Goal: Task Accomplishment & Management: Manage account settings

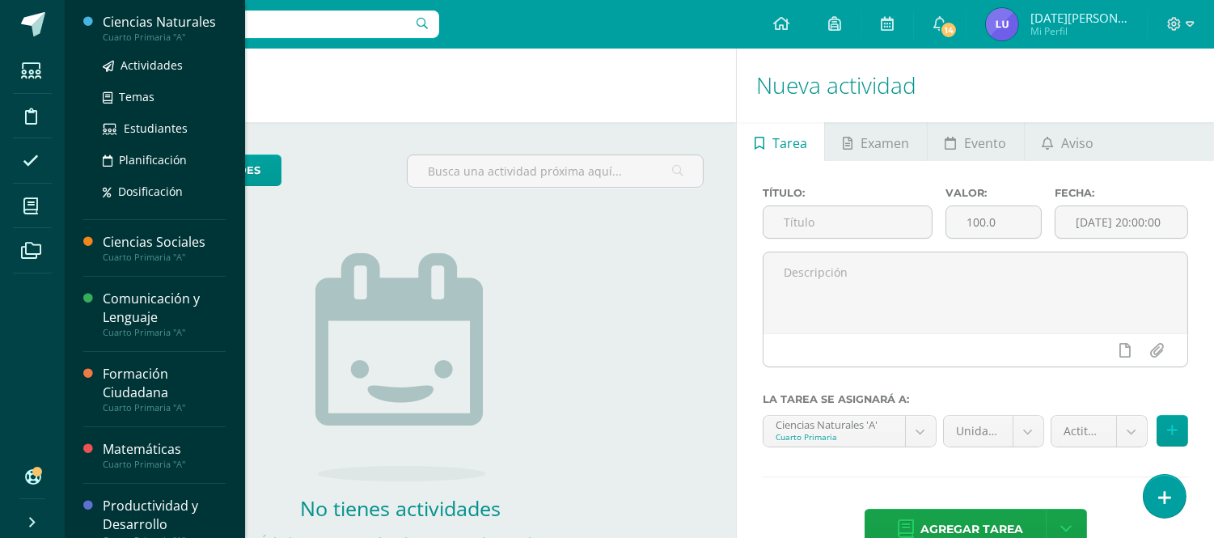
click at [196, 25] on div "Ciencias Naturales" at bounding box center [164, 22] width 123 height 19
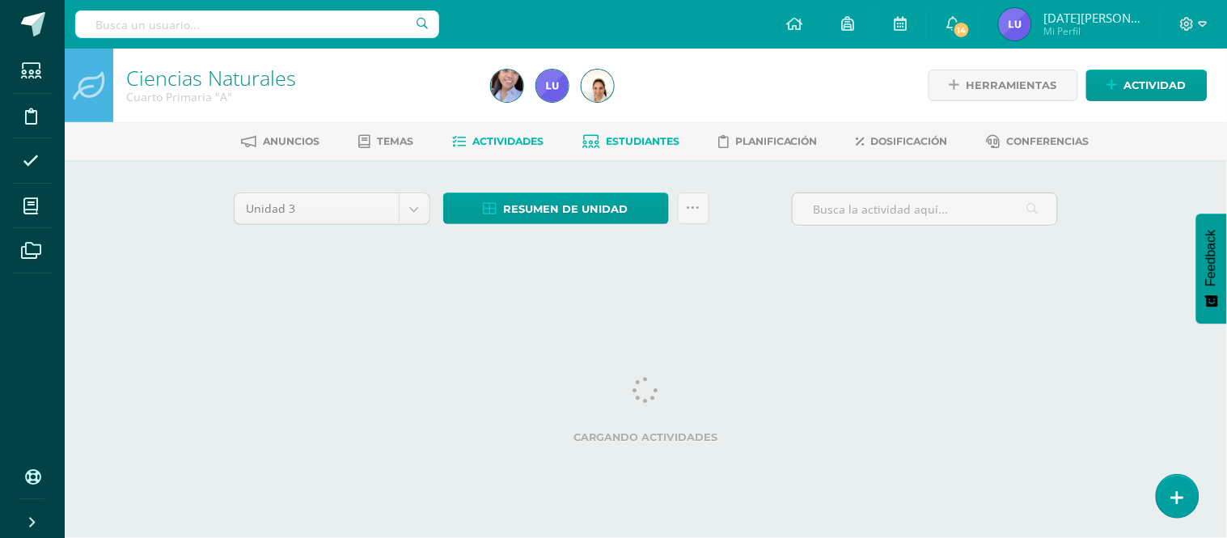
click at [626, 149] on link "Estudiantes" at bounding box center [630, 142] width 97 height 26
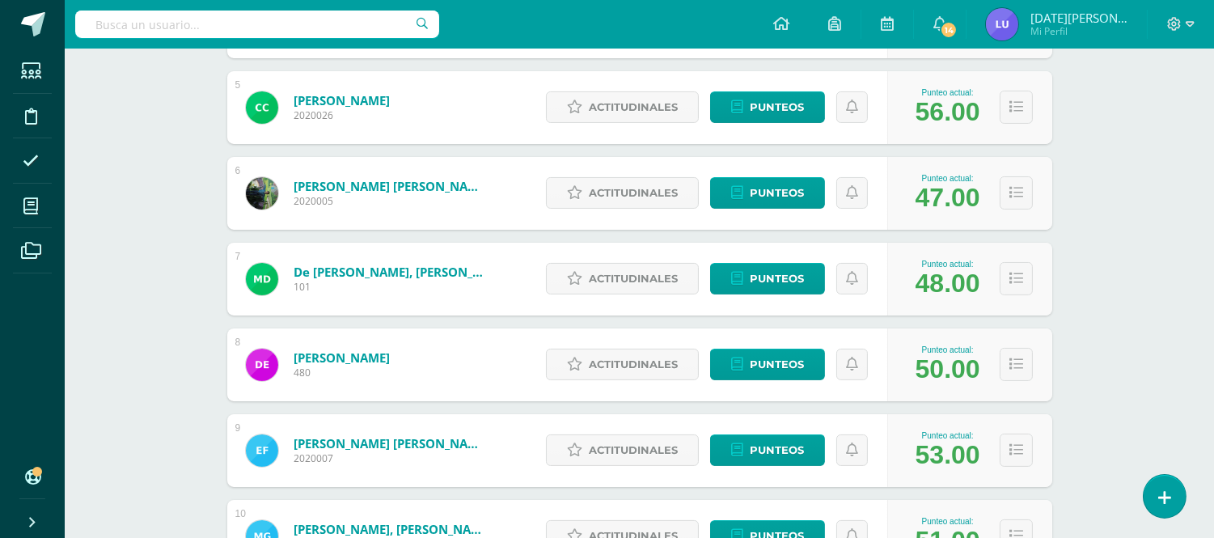
scroll to position [758, 0]
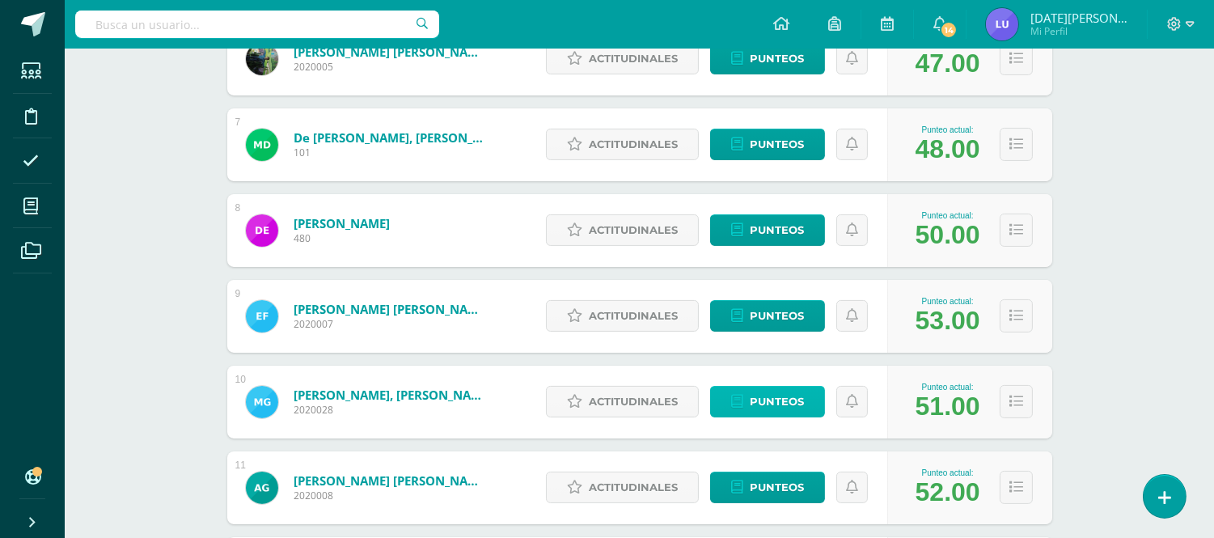
click at [785, 397] on span "Punteos" at bounding box center [777, 402] width 54 height 30
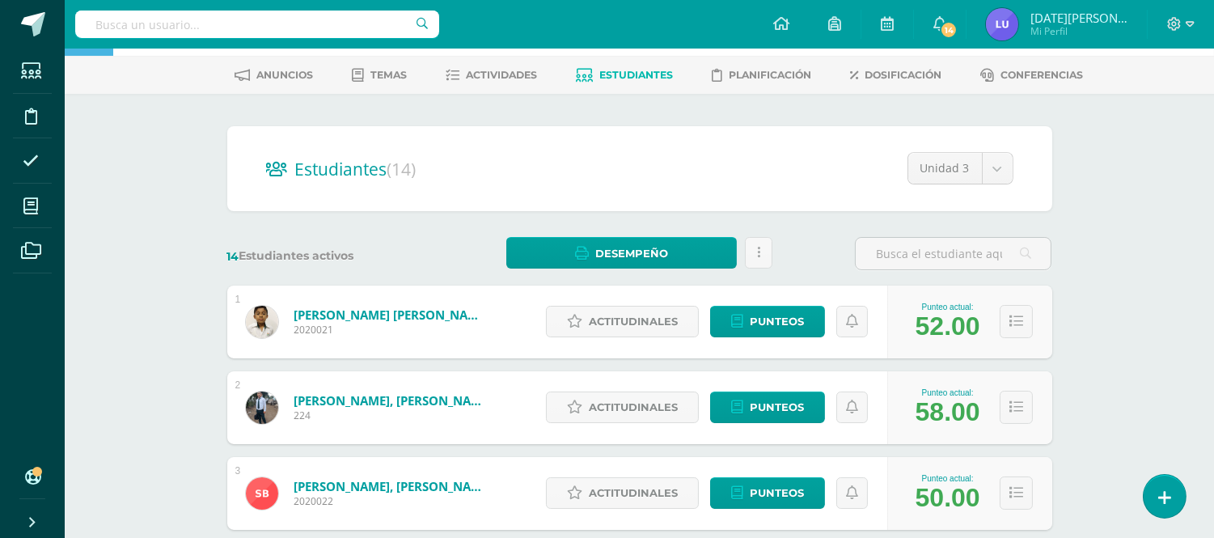
scroll to position [172, 0]
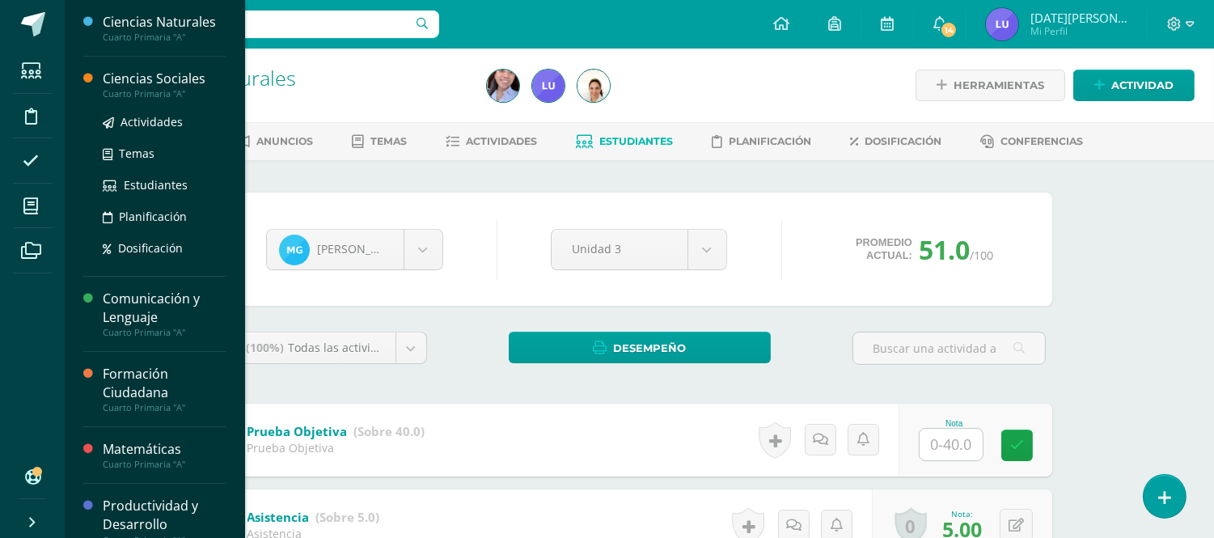
click at [99, 85] on div at bounding box center [92, 166] width 19 height 193
click at [104, 84] on div "Ciencias Sociales" at bounding box center [164, 79] width 123 height 19
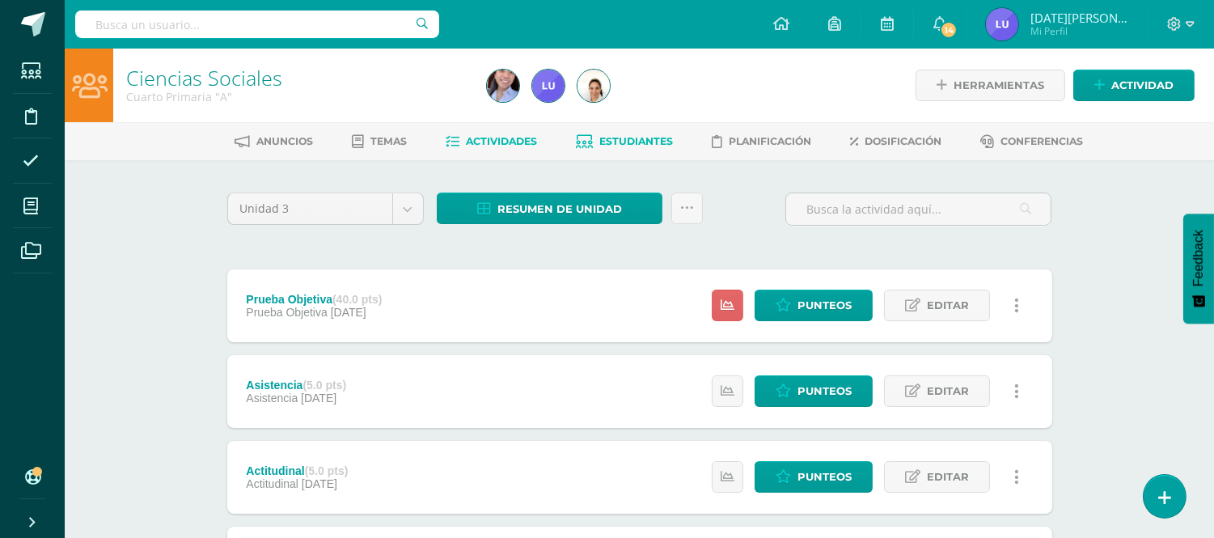
click at [623, 146] on span "Estudiantes" at bounding box center [636, 141] width 74 height 12
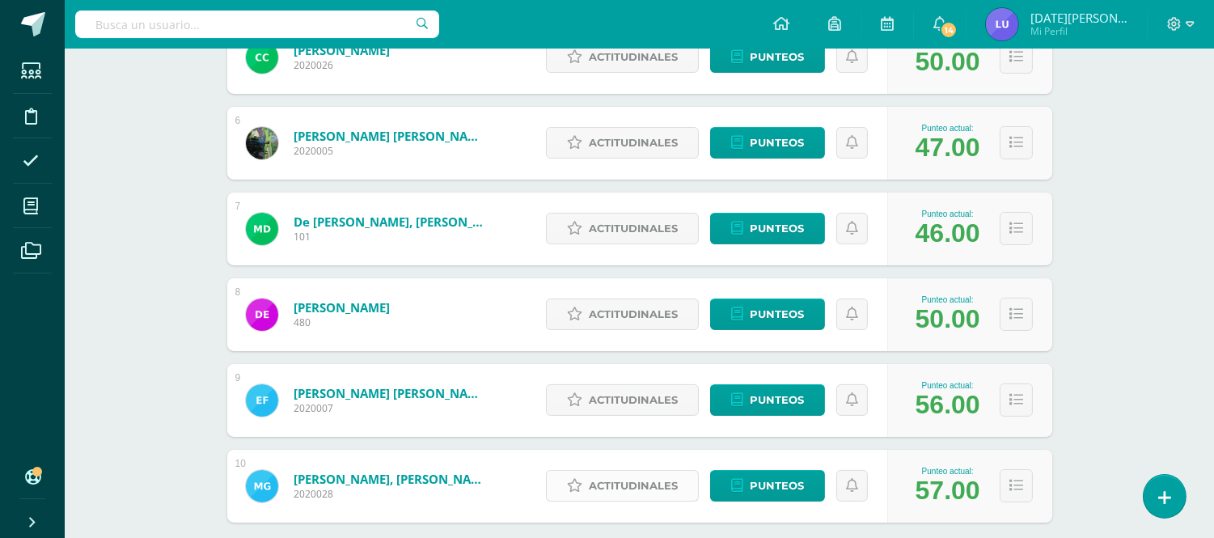
scroll to position [758, 0]
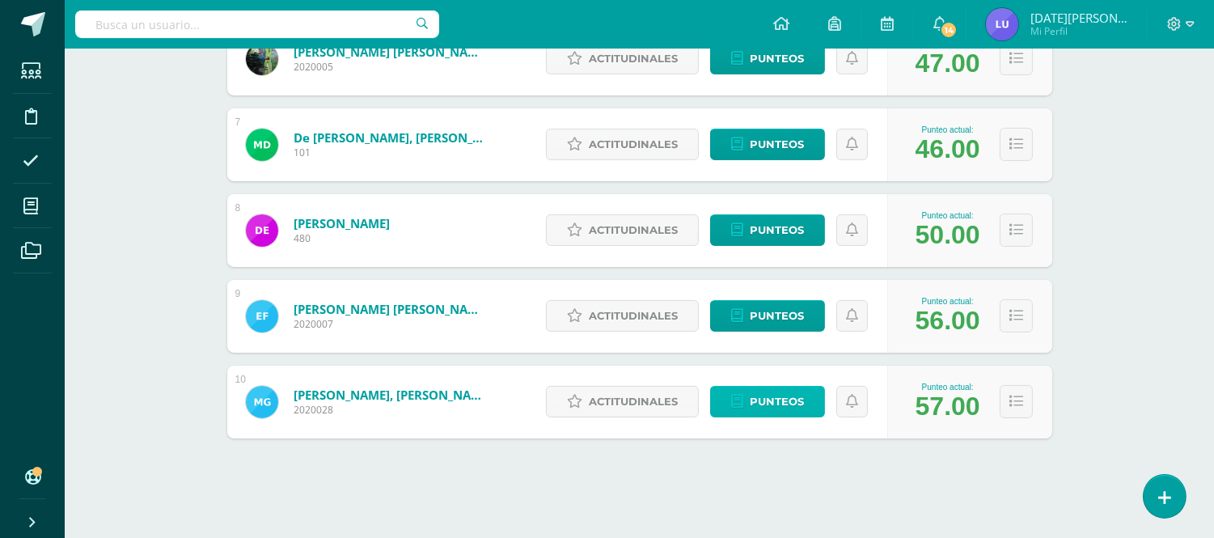
click at [766, 395] on span "Punteos" at bounding box center [777, 402] width 54 height 30
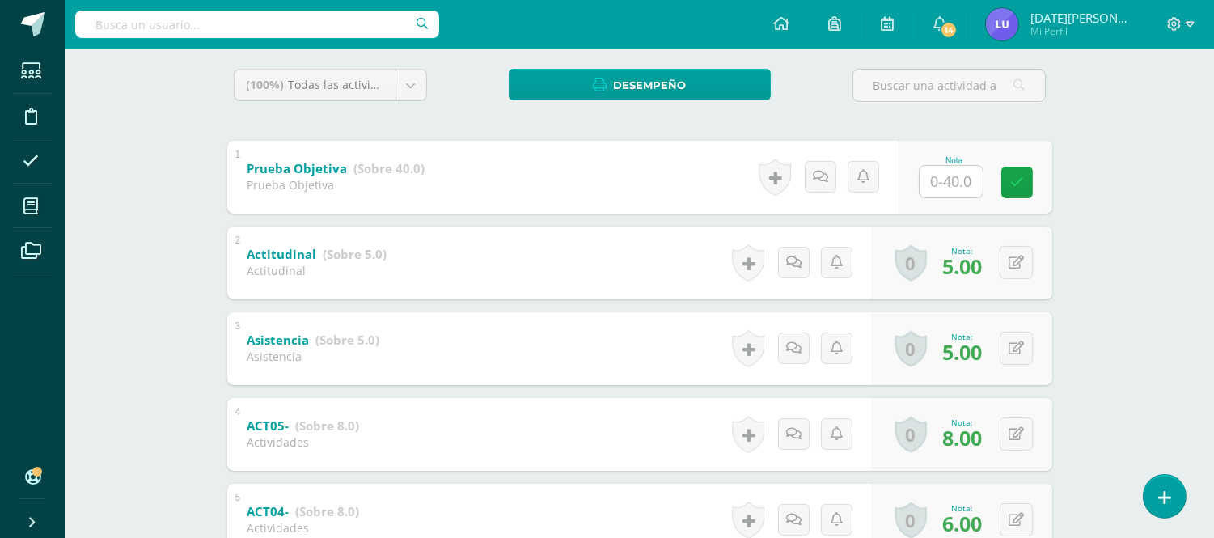
scroll to position [11, 0]
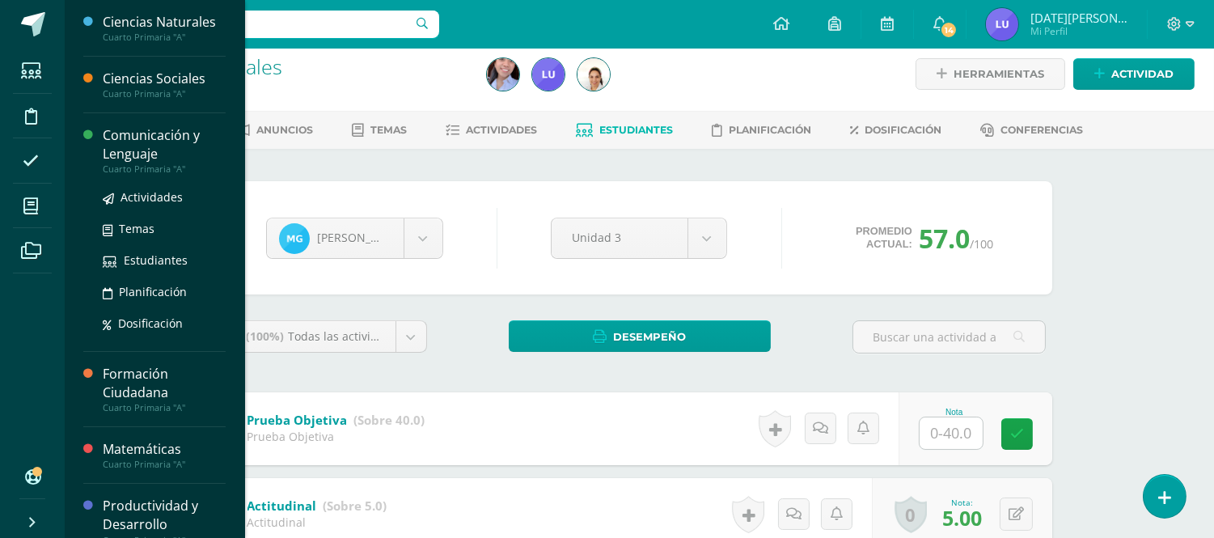
click at [126, 140] on div "Comunicación y Lenguaje" at bounding box center [164, 144] width 123 height 37
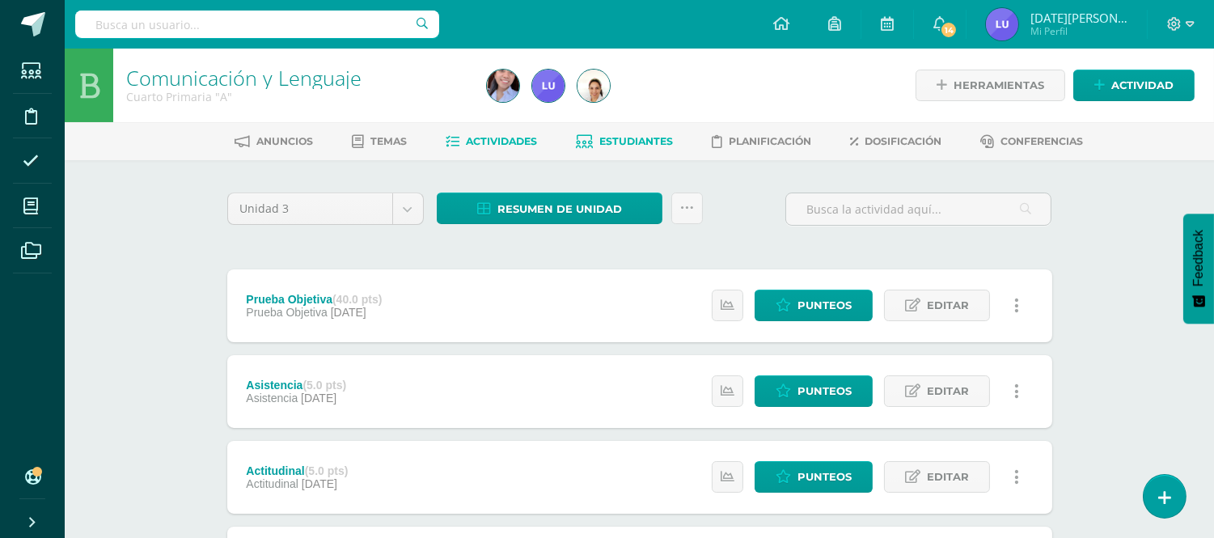
click at [642, 132] on link "Estudiantes" at bounding box center [624, 142] width 97 height 26
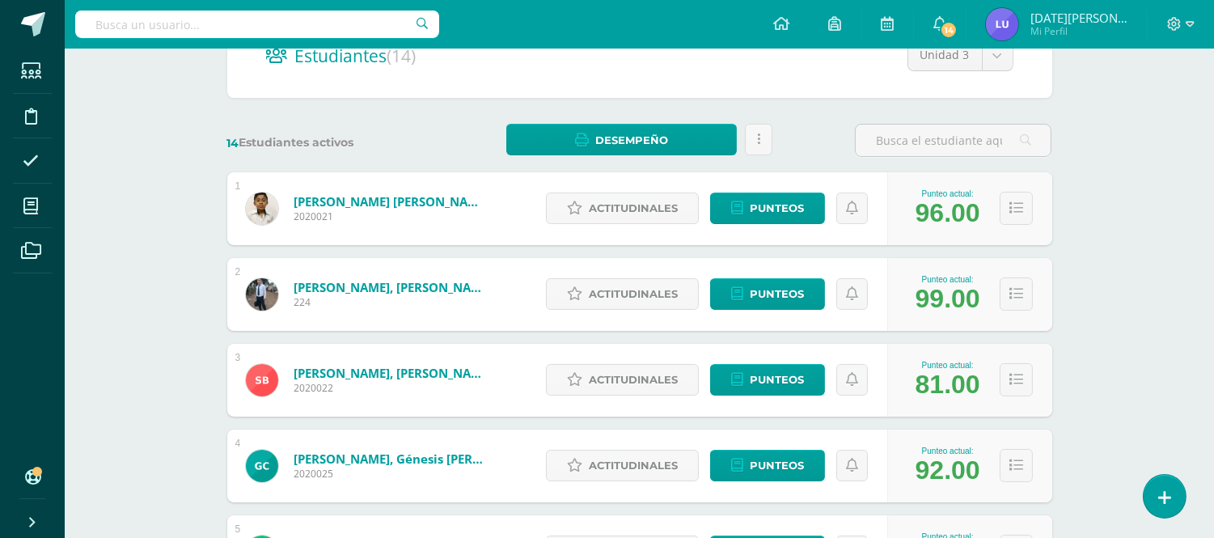
scroll to position [758, 0]
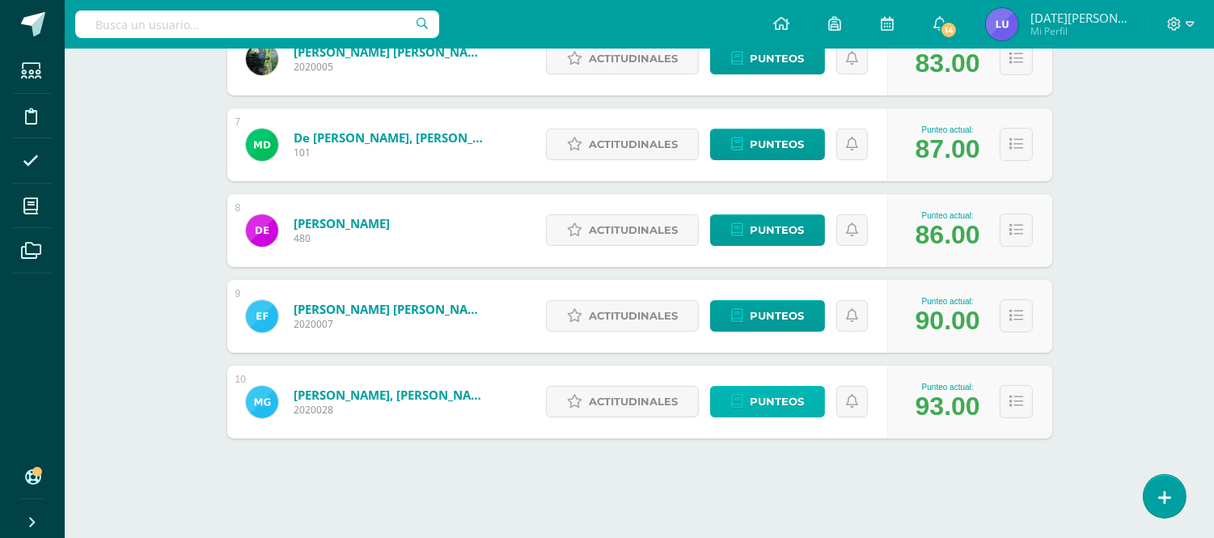
click at [777, 400] on span "Punteos" at bounding box center [777, 402] width 54 height 30
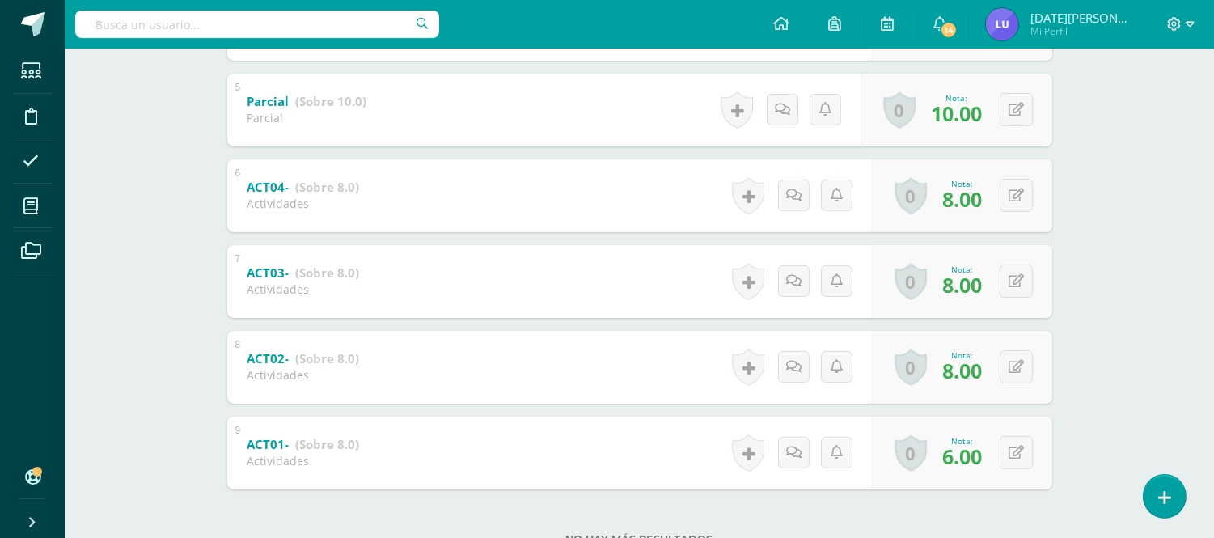
scroll to position [718, 0]
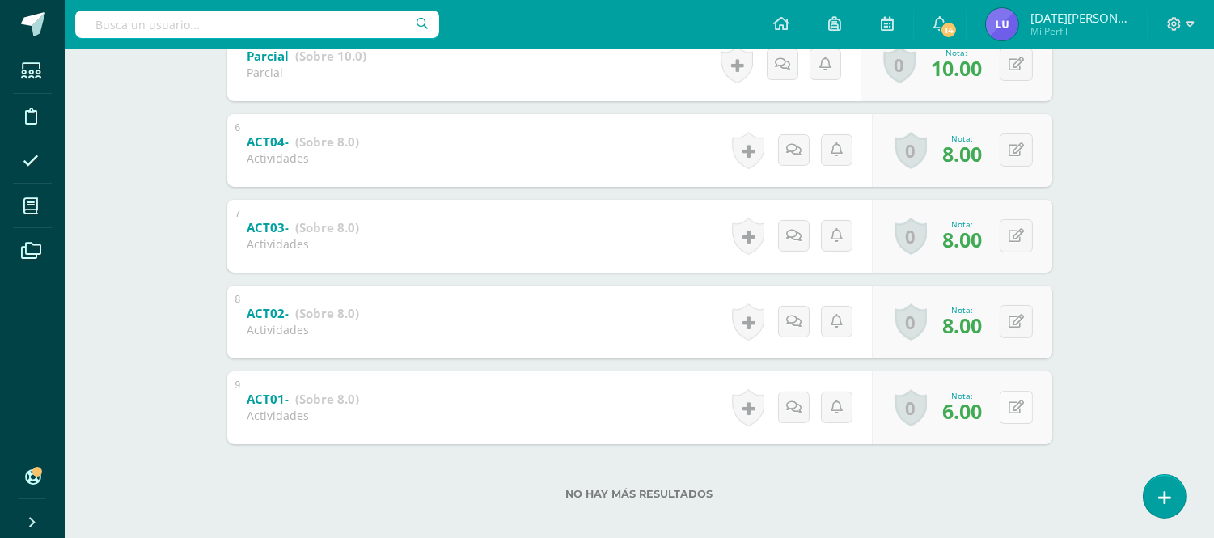
click at [1017, 400] on icon at bounding box center [1016, 407] width 15 height 14
type input "7"
click at [991, 408] on link at bounding box center [984, 412] width 32 height 32
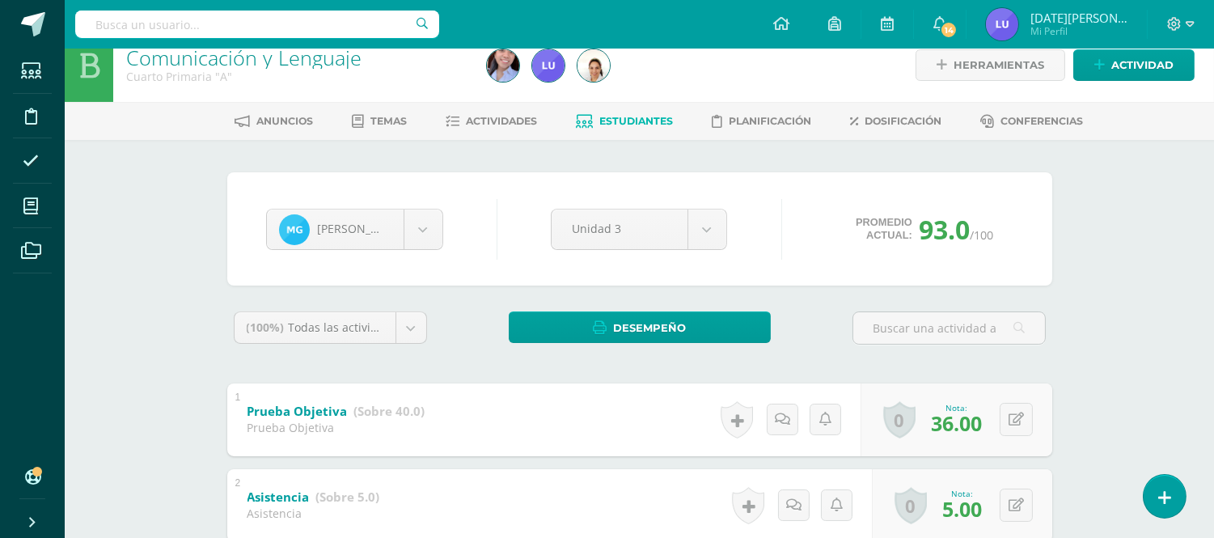
scroll to position [0, 0]
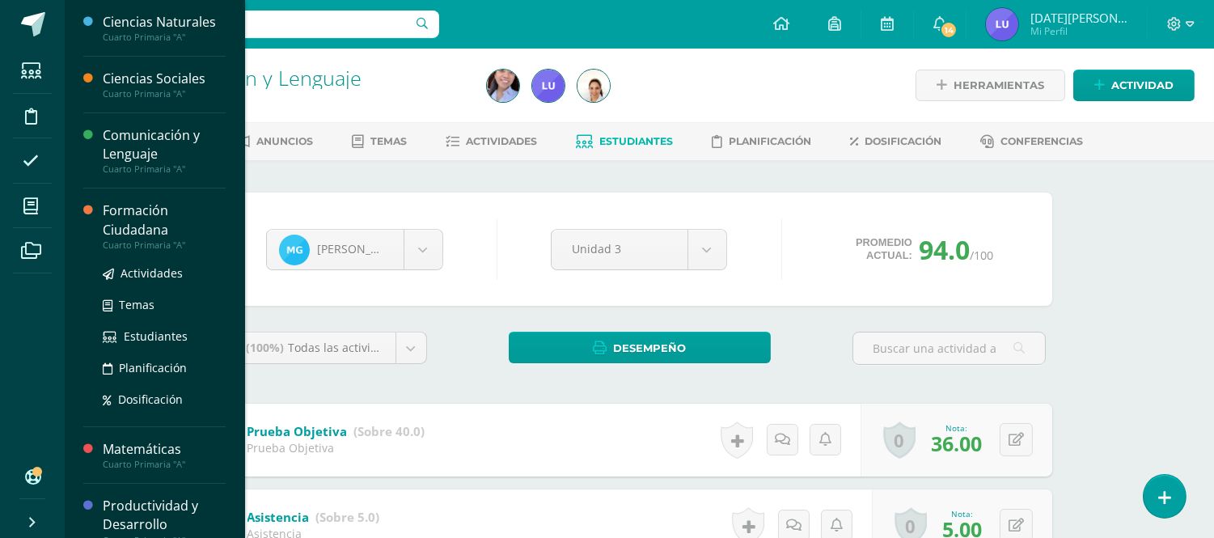
click at [122, 208] on div "Formación Ciudadana" at bounding box center [164, 219] width 123 height 37
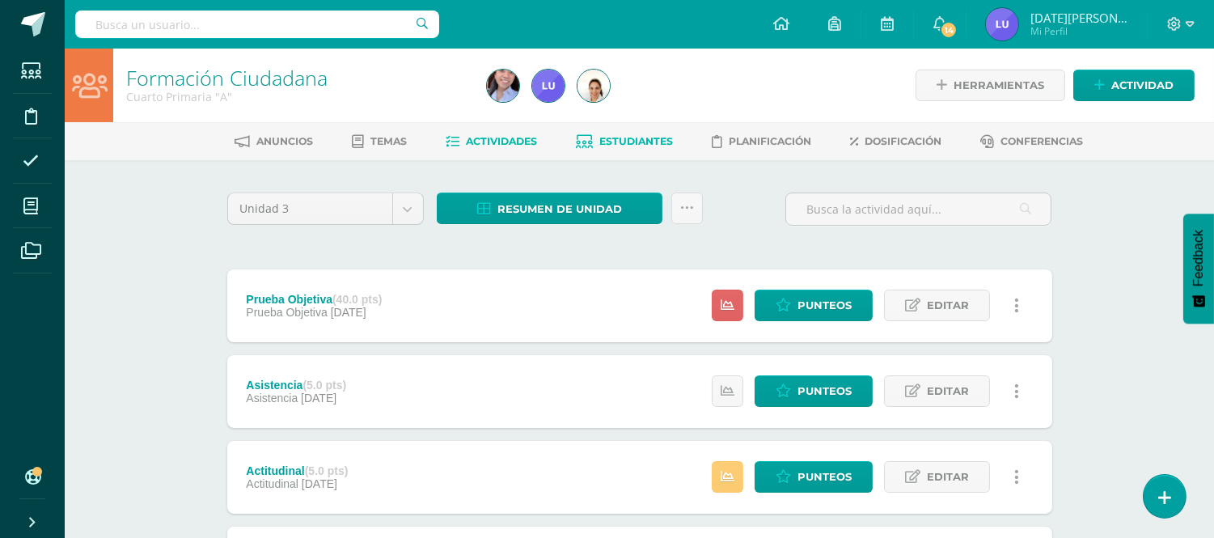
click at [628, 144] on span "Estudiantes" at bounding box center [636, 141] width 74 height 12
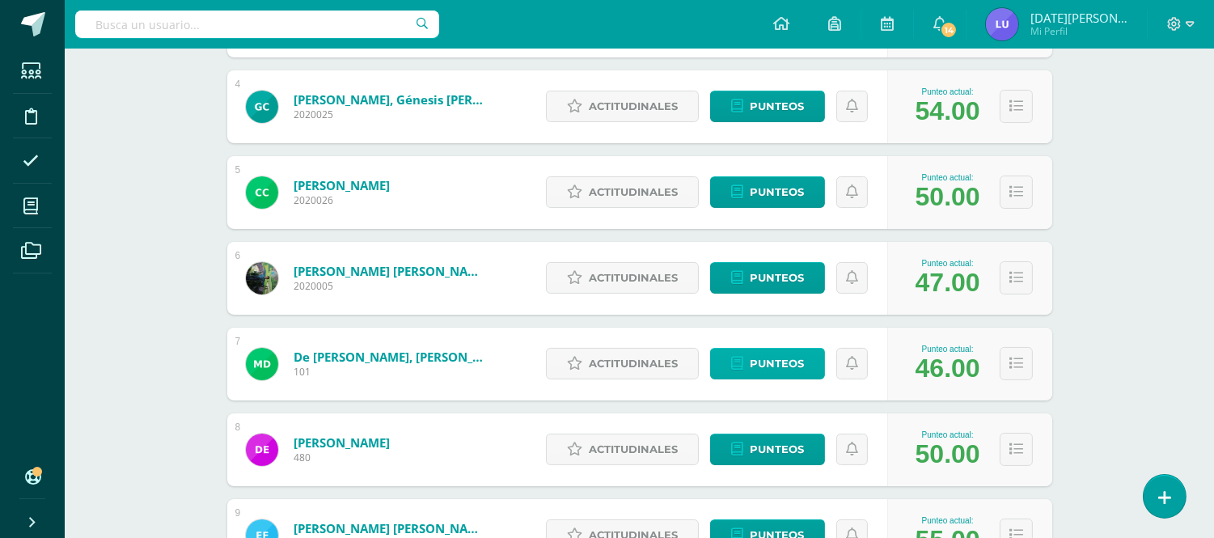
scroll to position [758, 0]
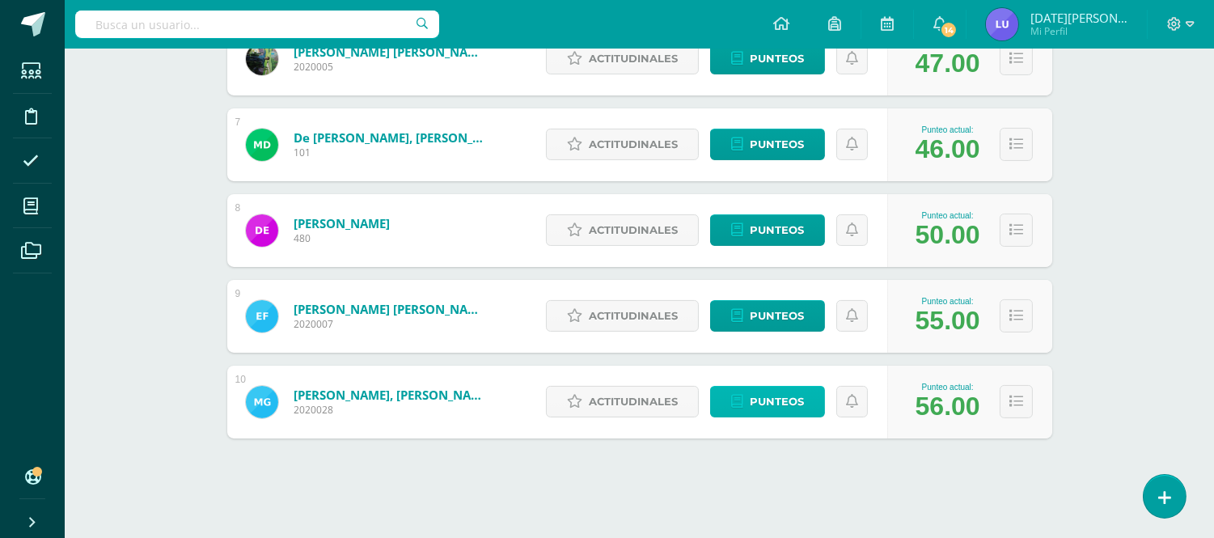
click at [777, 403] on span "Punteos" at bounding box center [777, 402] width 54 height 30
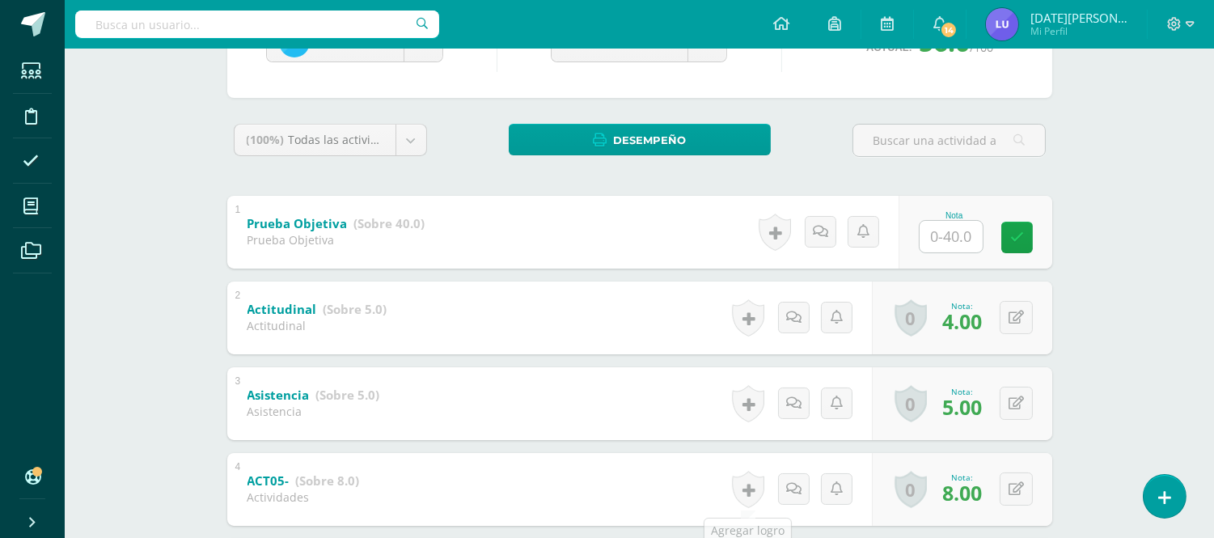
scroll to position [101, 0]
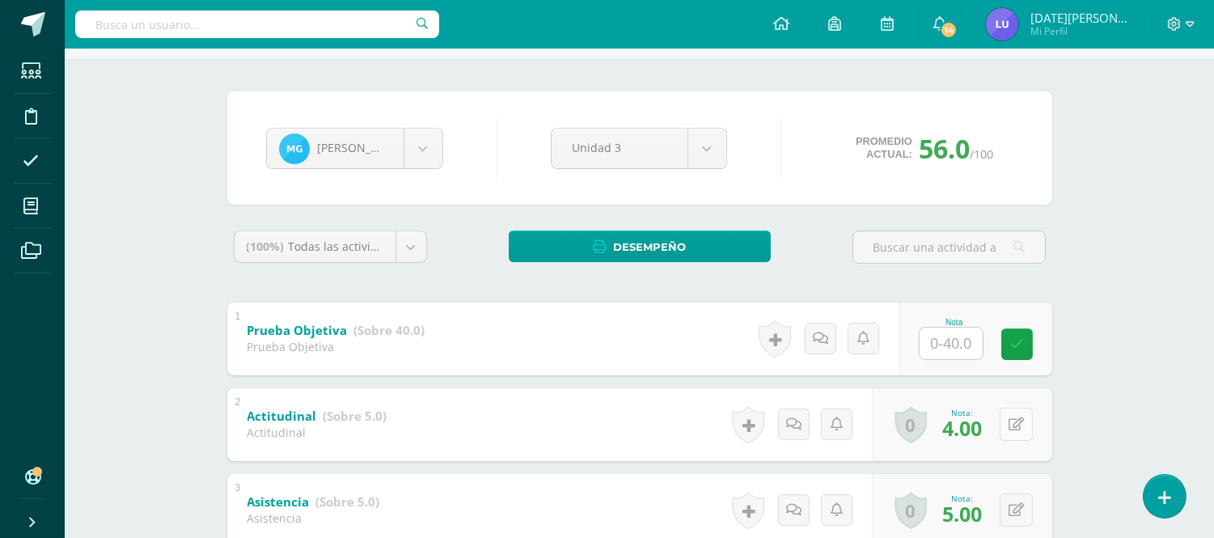
click at [1009, 415] on button at bounding box center [1016, 424] width 33 height 33
type input "5"
click at [975, 426] on link at bounding box center [984, 429] width 32 height 32
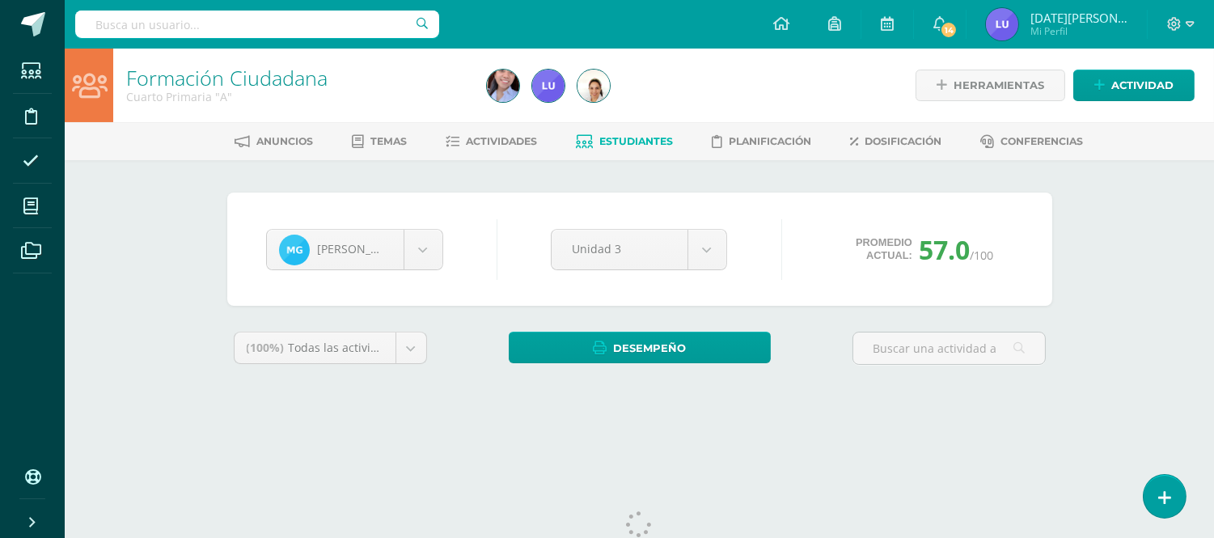
click at [11, 212] on li "Mis cursos" at bounding box center [32, 206] width 65 height 45
click at [28, 205] on icon at bounding box center [30, 206] width 15 height 16
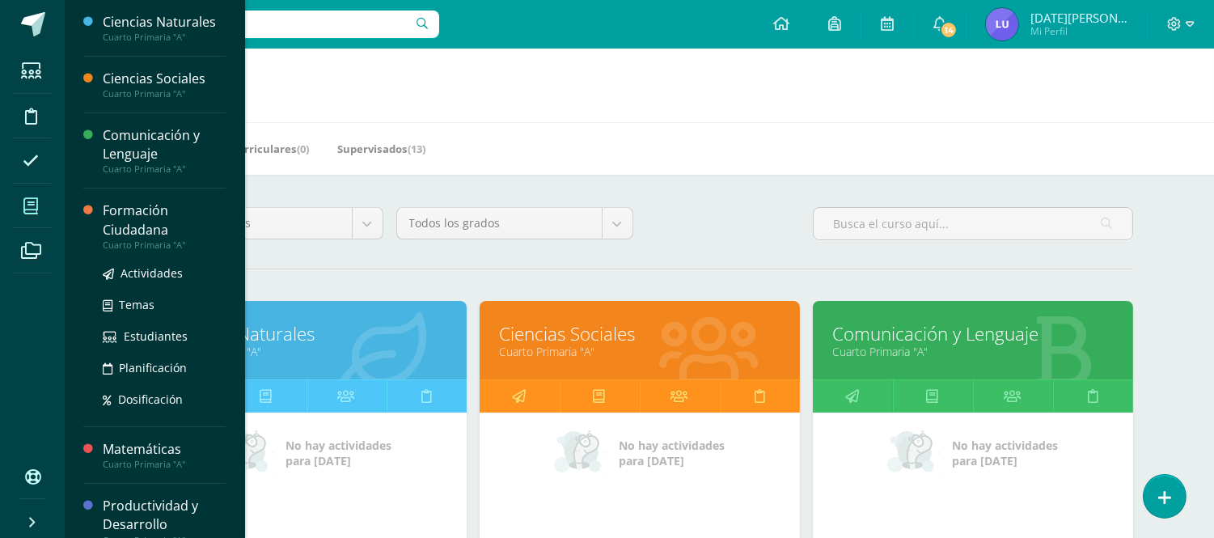
click at [120, 208] on div "Formación Ciudadana" at bounding box center [164, 219] width 123 height 37
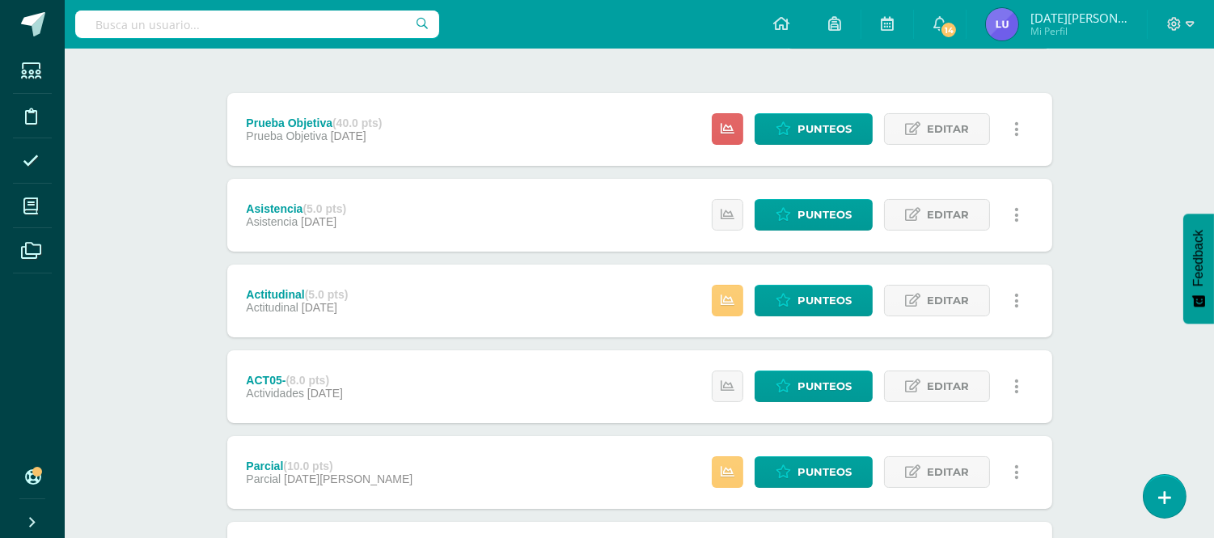
scroll to position [180, 0]
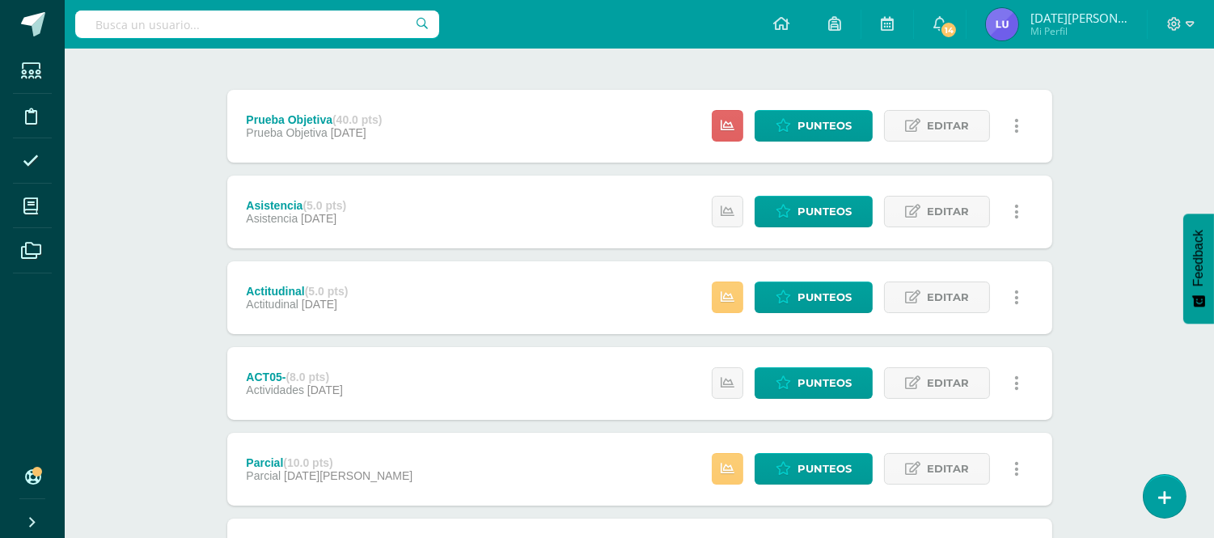
click at [802, 230] on div "Estatus de Actividad: 0 Estudiantes sin calificar 0 Estudiantes con cero Media …" at bounding box center [869, 212] width 365 height 73
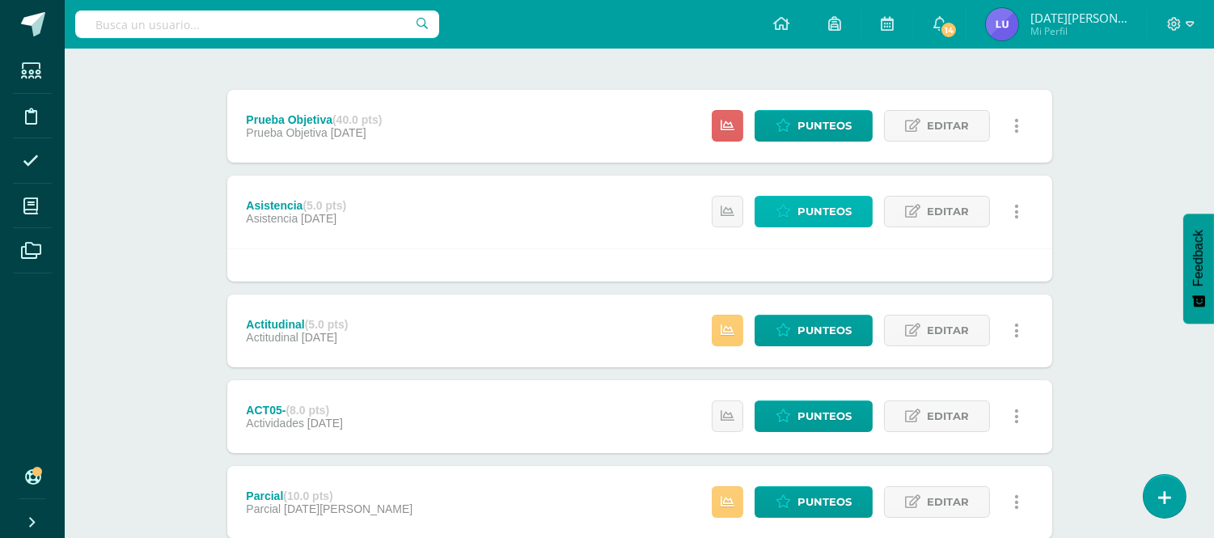
click at [802, 220] on span "Punteos" at bounding box center [824, 212] width 54 height 30
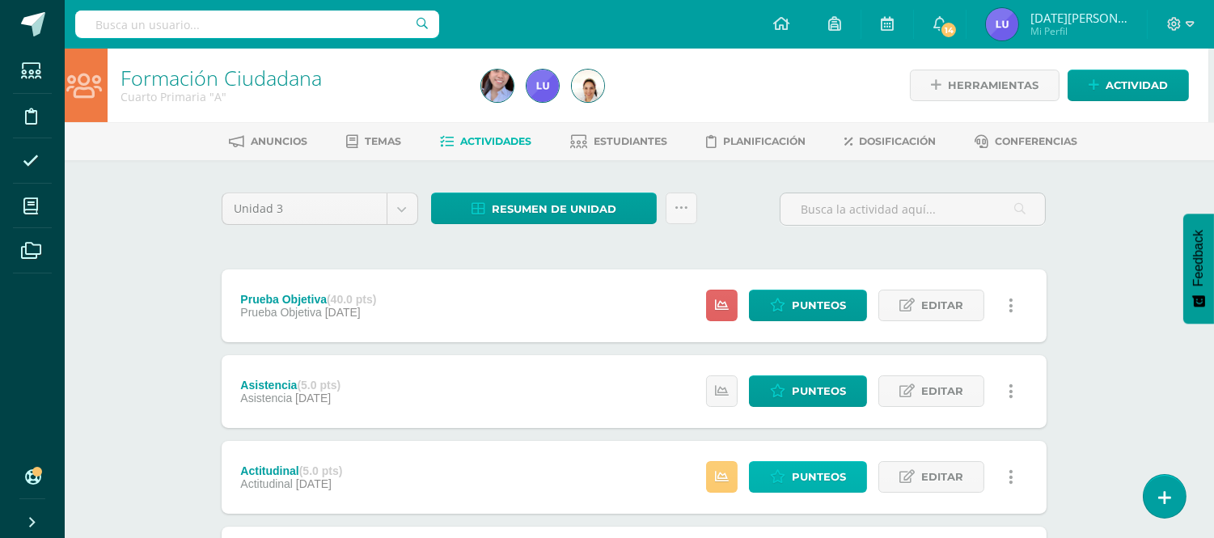
click at [812, 481] on span "Punteos" at bounding box center [819, 477] width 54 height 30
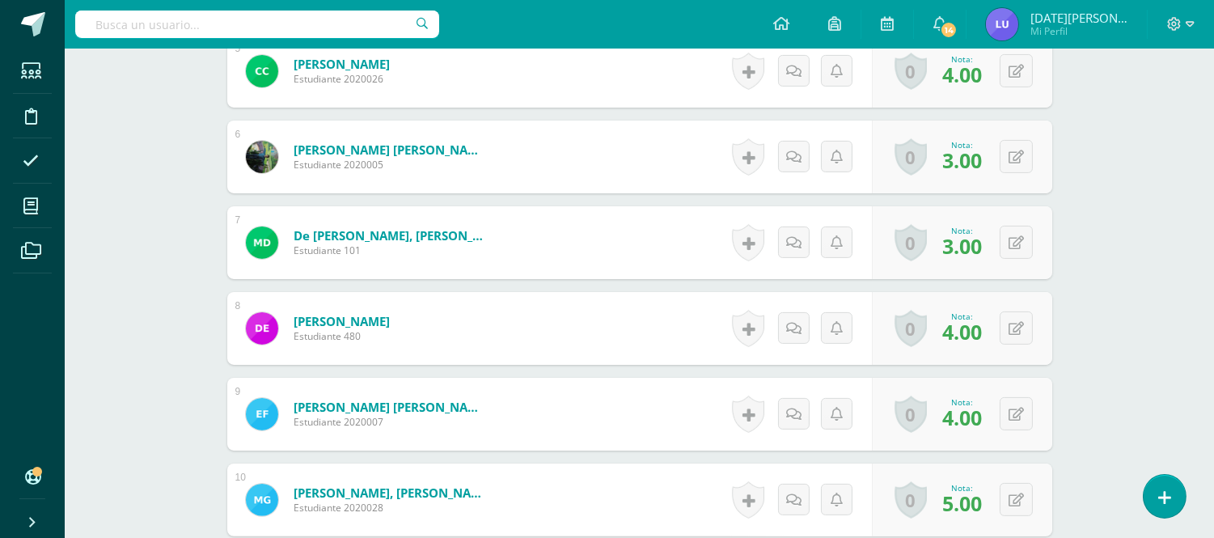
scroll to position [900, 0]
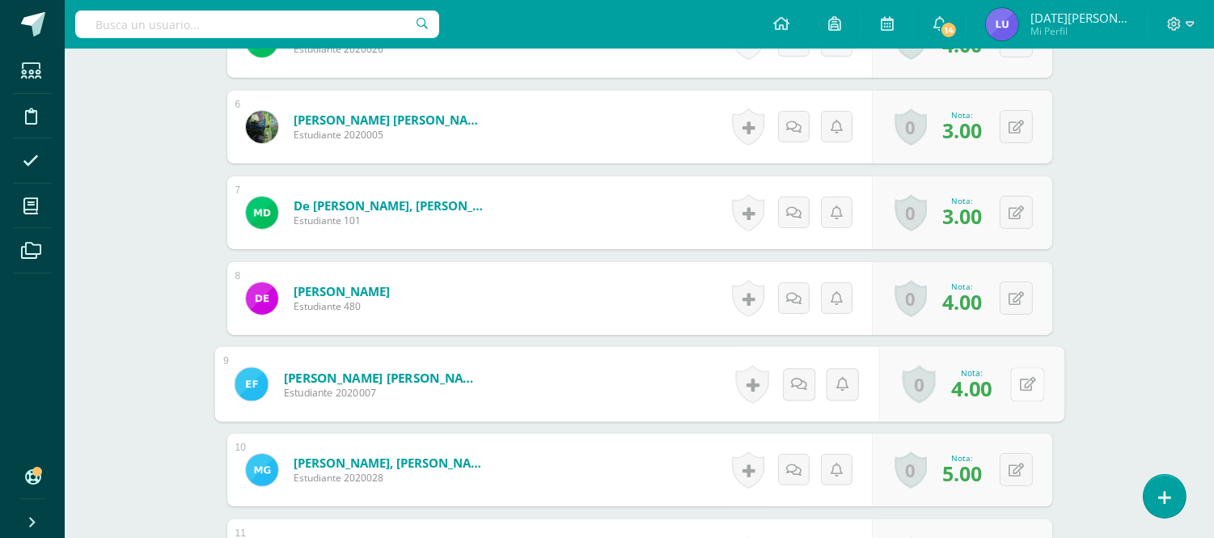
click at [1019, 386] on icon at bounding box center [1027, 384] width 16 height 14
type input "5"
click at [992, 381] on link at bounding box center [984, 390] width 32 height 32
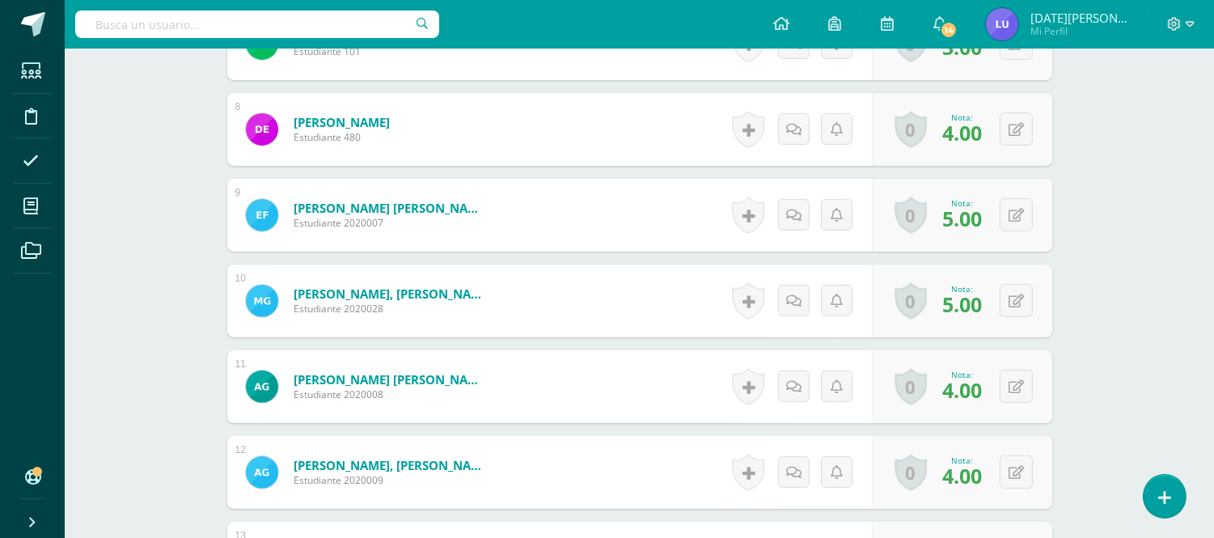
scroll to position [1080, 0]
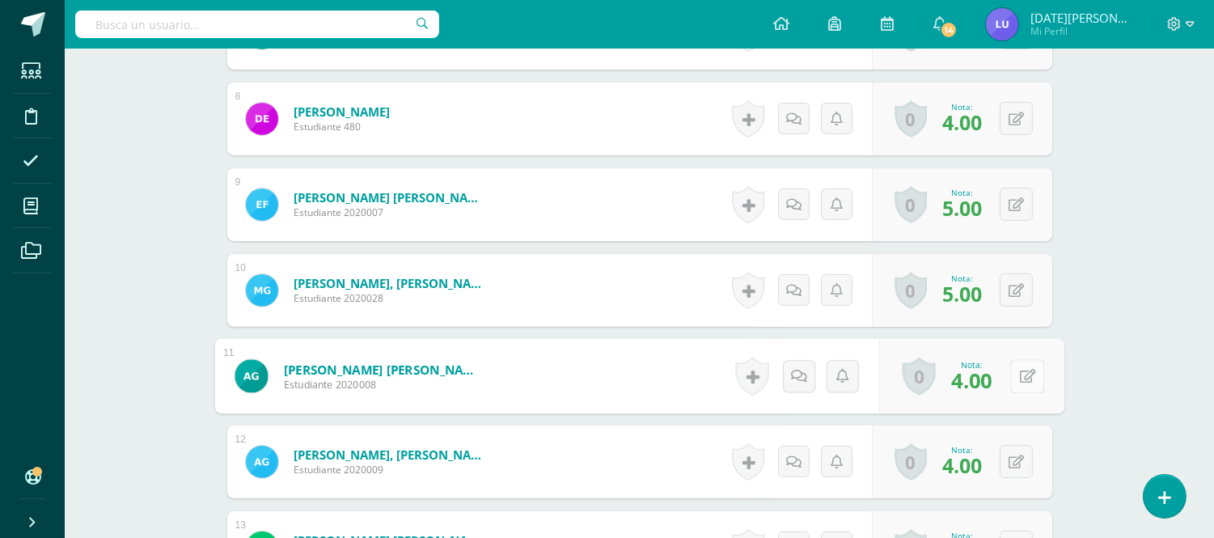
click at [1025, 370] on button at bounding box center [1027, 376] width 34 height 34
type input "5"
click at [983, 381] on icon at bounding box center [984, 381] width 15 height 14
click at [1012, 459] on button at bounding box center [1016, 461] width 33 height 33
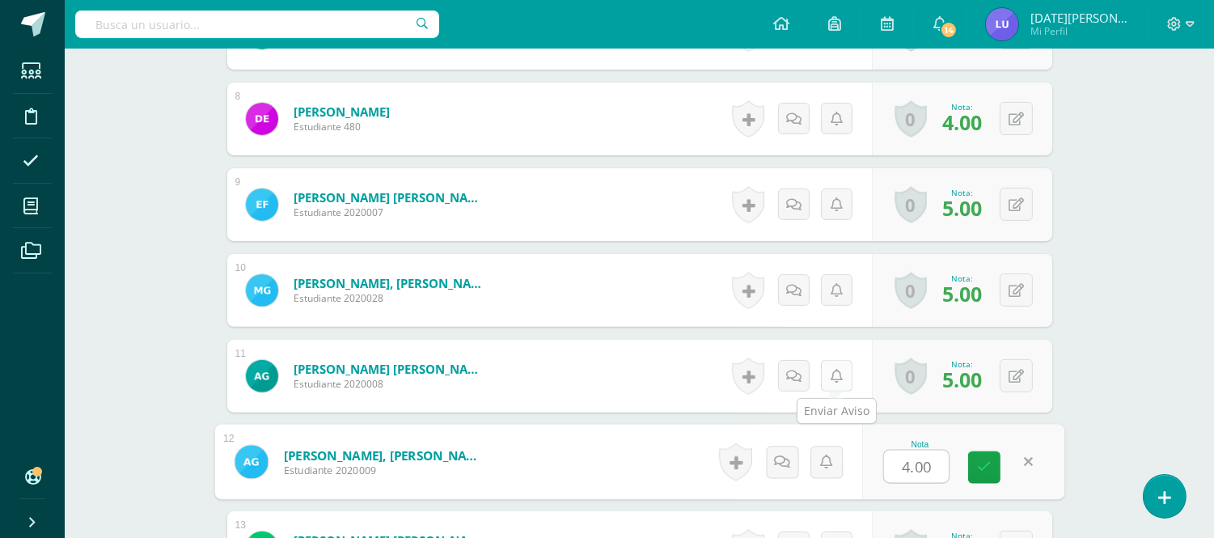
type input "5"
click at [979, 460] on icon at bounding box center [984, 467] width 15 height 14
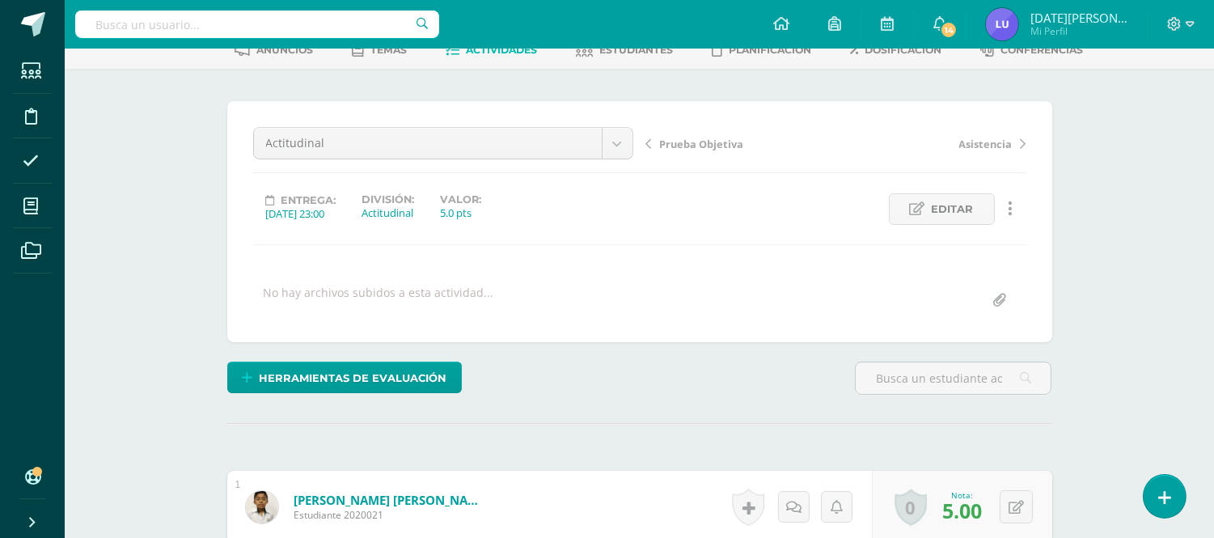
scroll to position [0, 0]
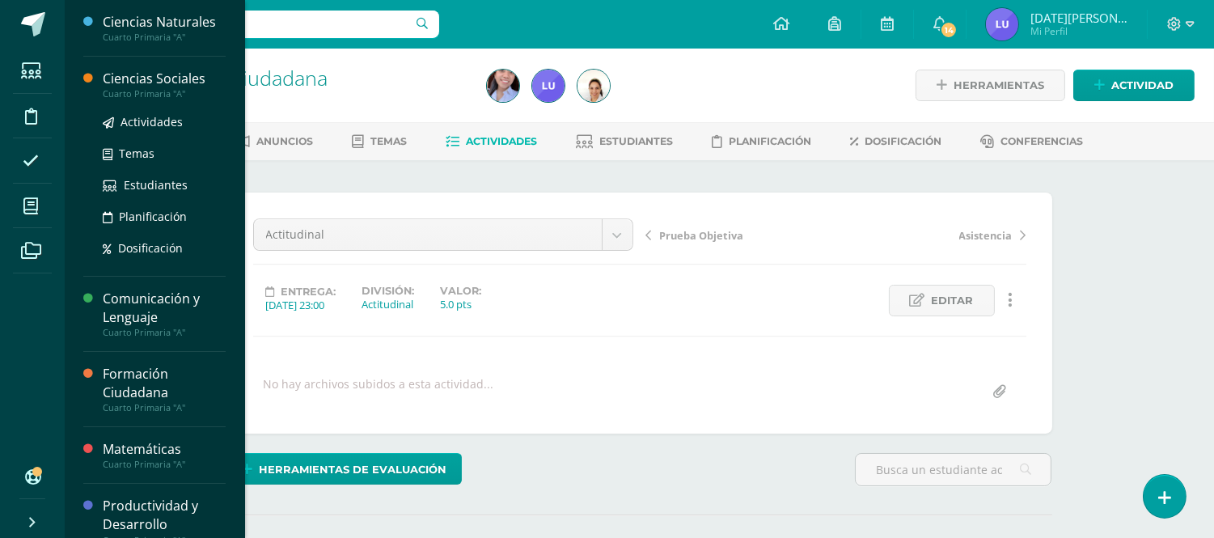
click at [103, 79] on div "Ciencias Sociales" at bounding box center [164, 79] width 123 height 19
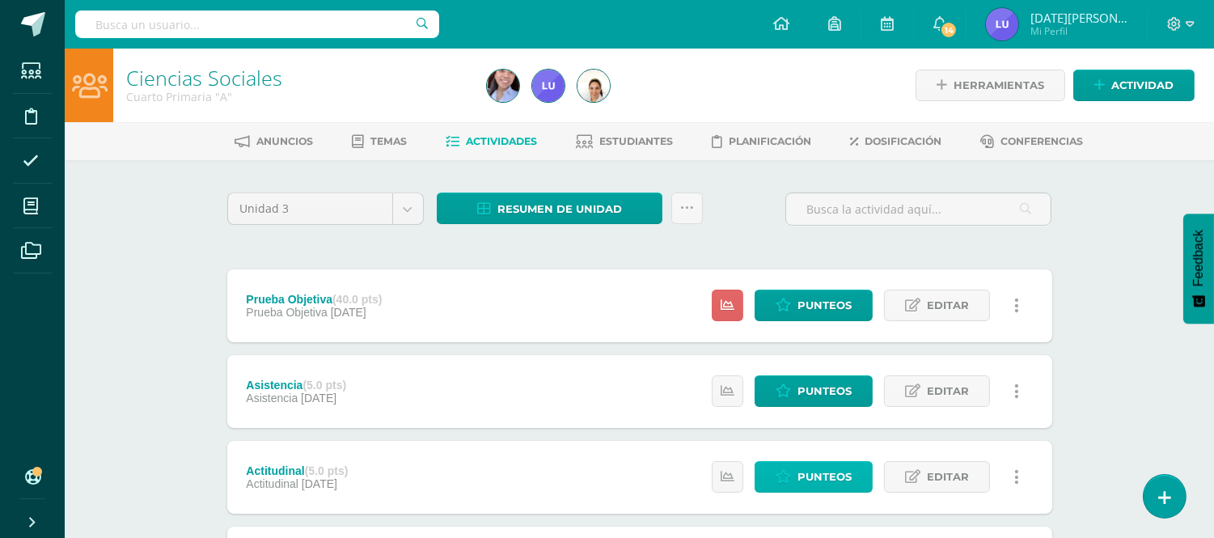
click at [813, 466] on span "Punteos" at bounding box center [824, 477] width 54 height 30
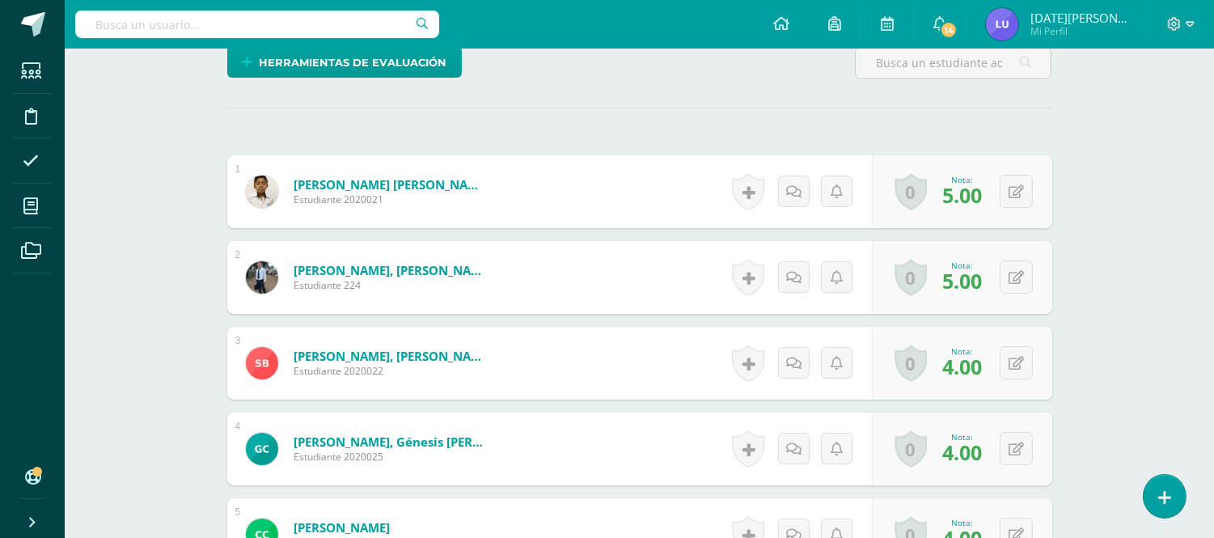
scroll to position [47, 0]
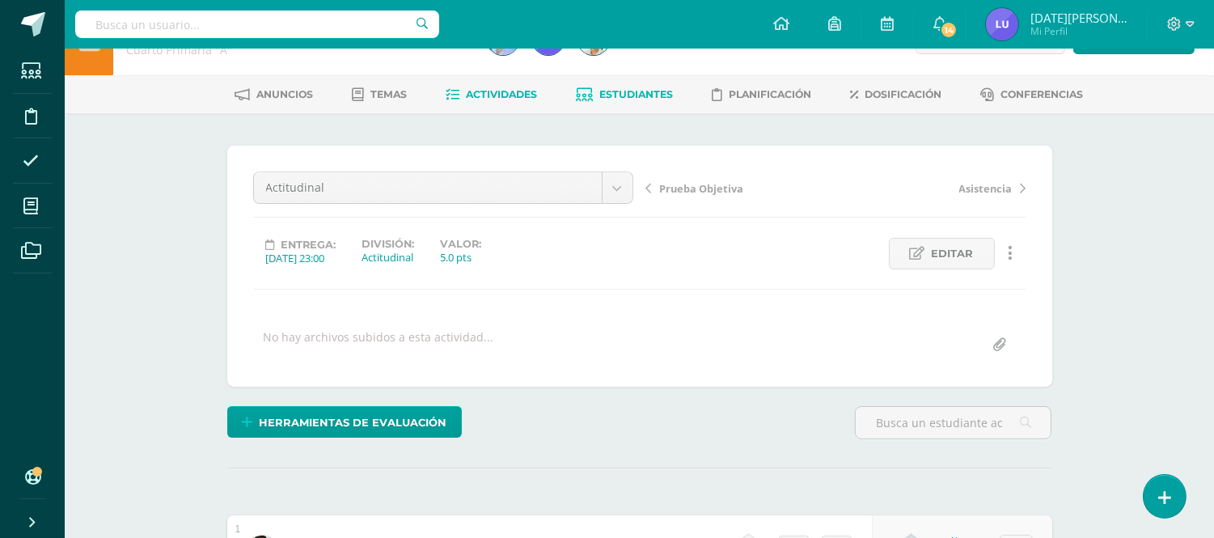
click at [634, 94] on span "Estudiantes" at bounding box center [636, 94] width 74 height 12
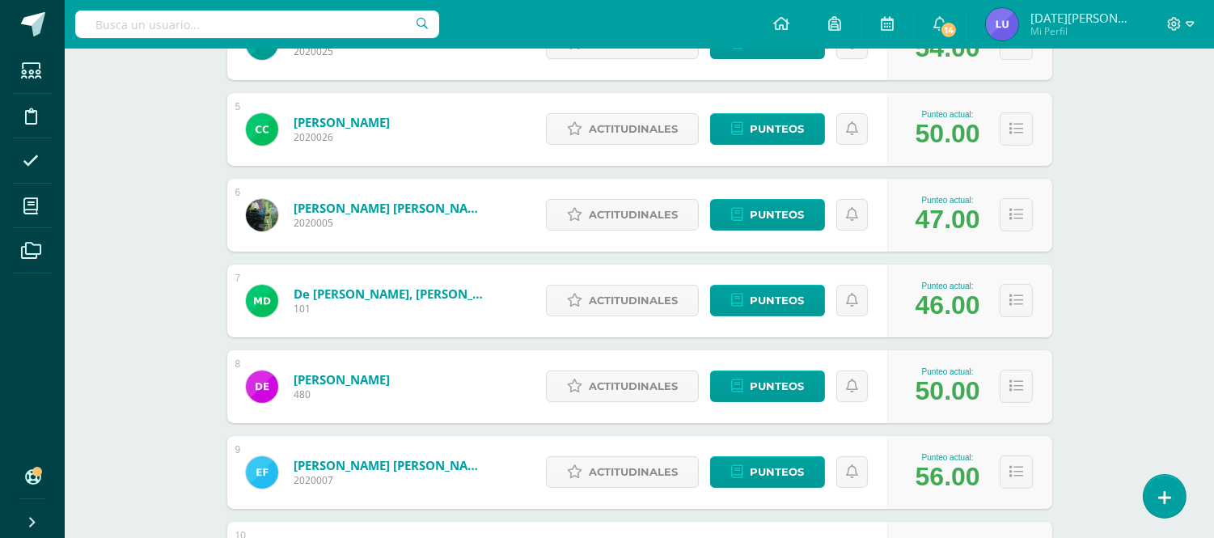
scroll to position [718, 0]
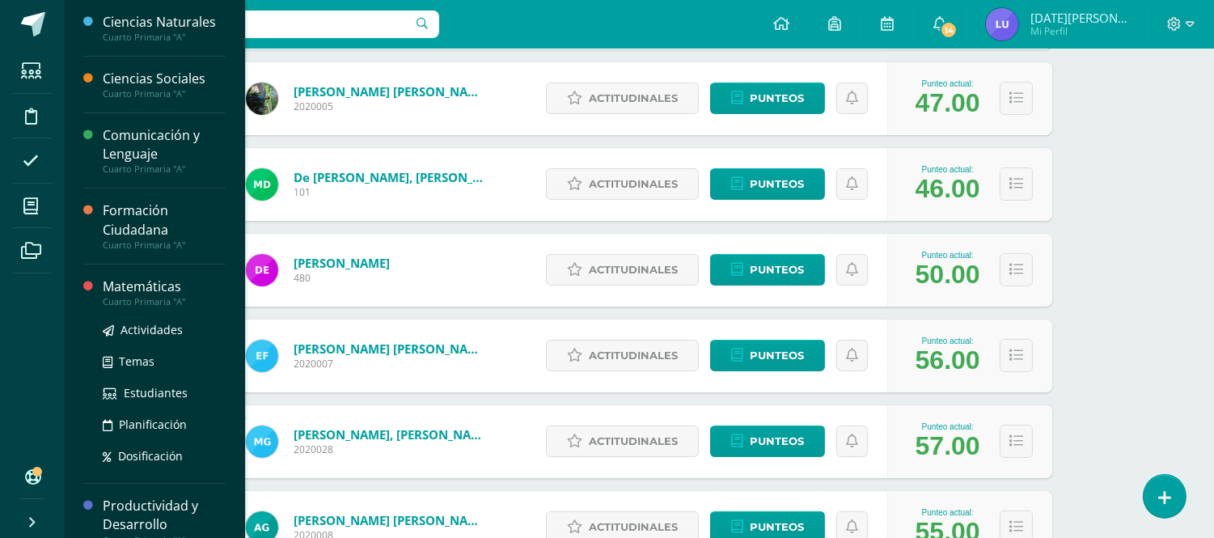
click at [124, 289] on div "Matemáticas" at bounding box center [164, 286] width 123 height 19
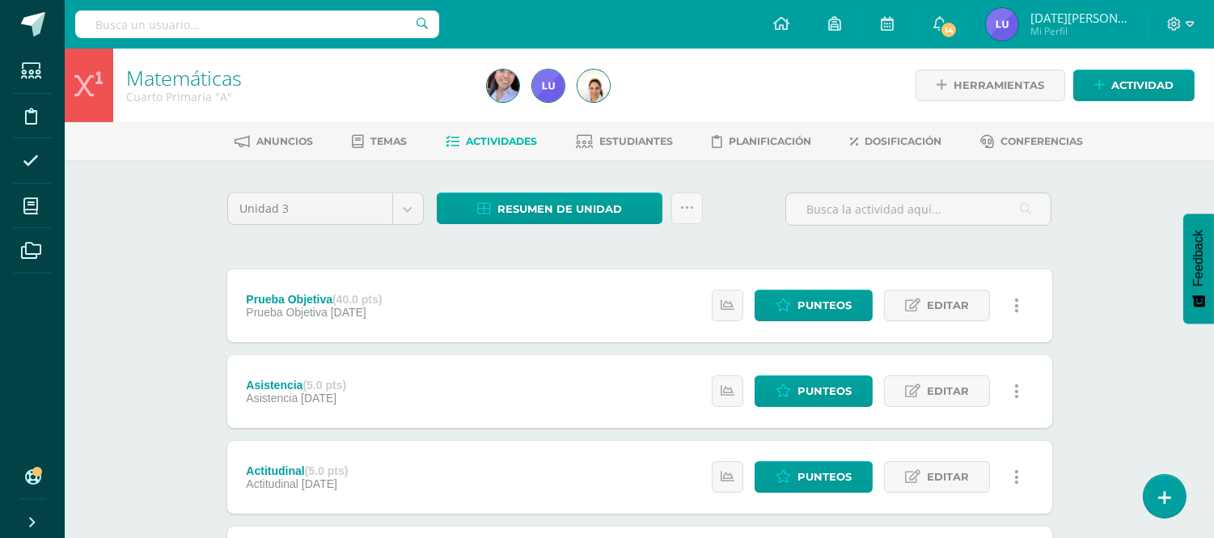
click at [641, 108] on div at bounding box center [663, 86] width 367 height 74
click at [637, 135] on span "Estudiantes" at bounding box center [636, 141] width 74 height 12
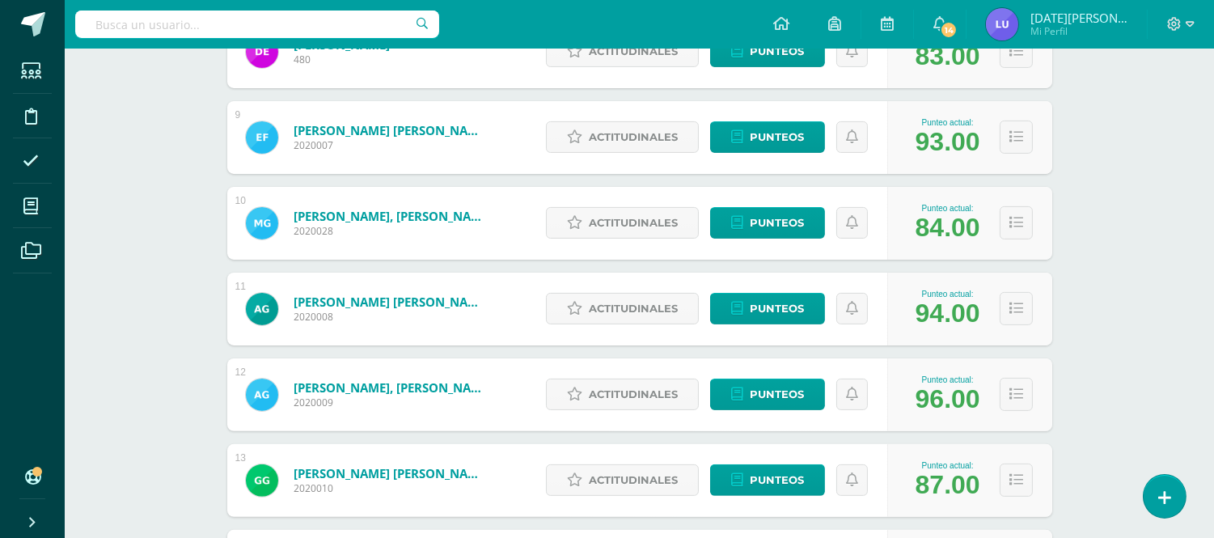
scroll to position [938, 0]
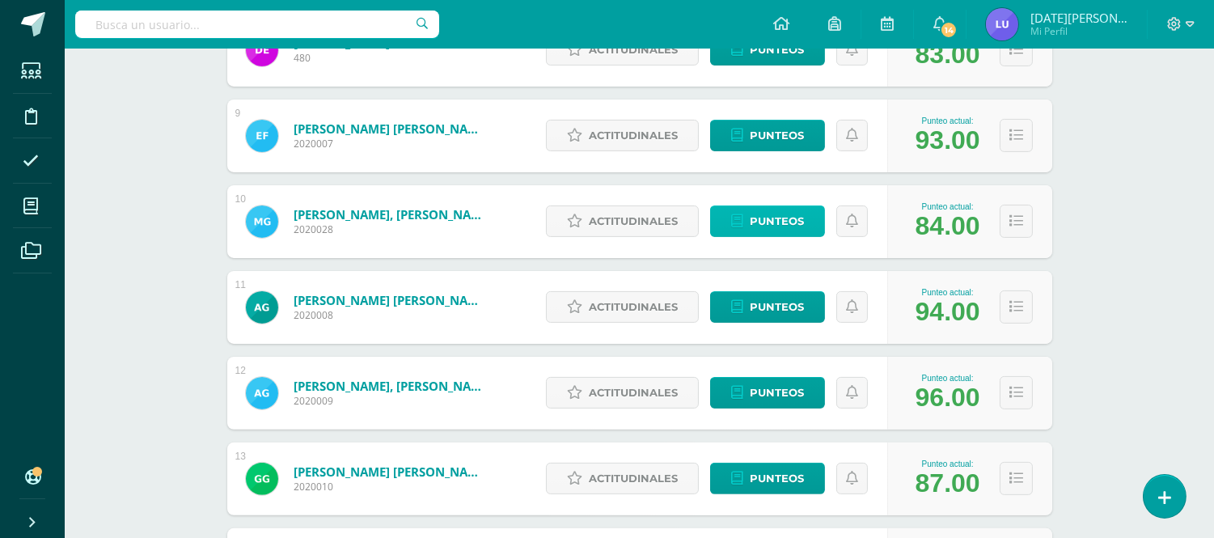
click at [770, 222] on span "Punteos" at bounding box center [777, 221] width 54 height 30
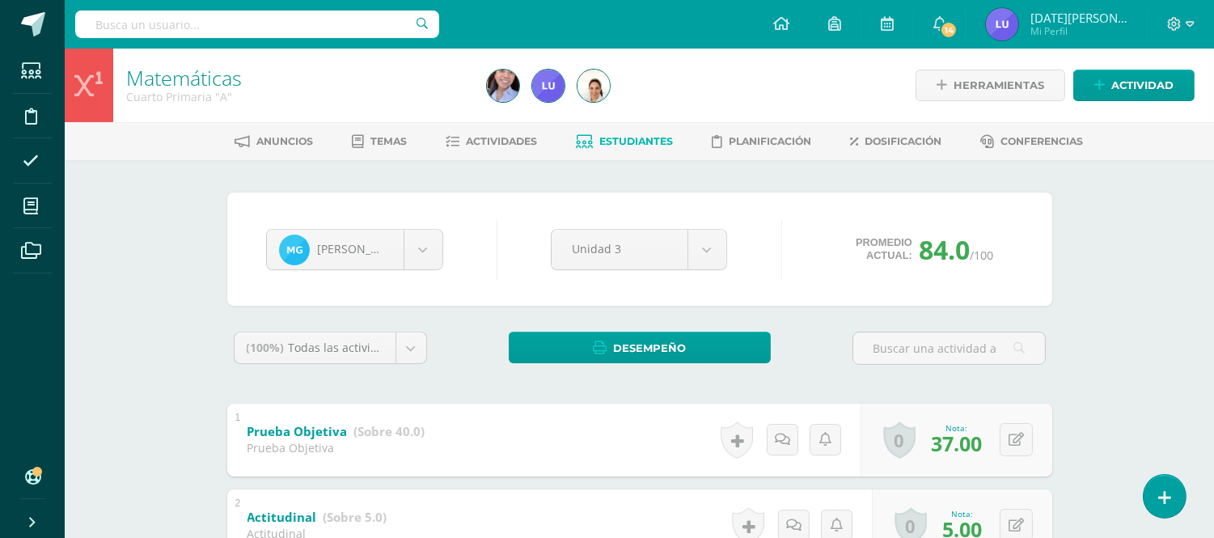
scroll to position [730, 0]
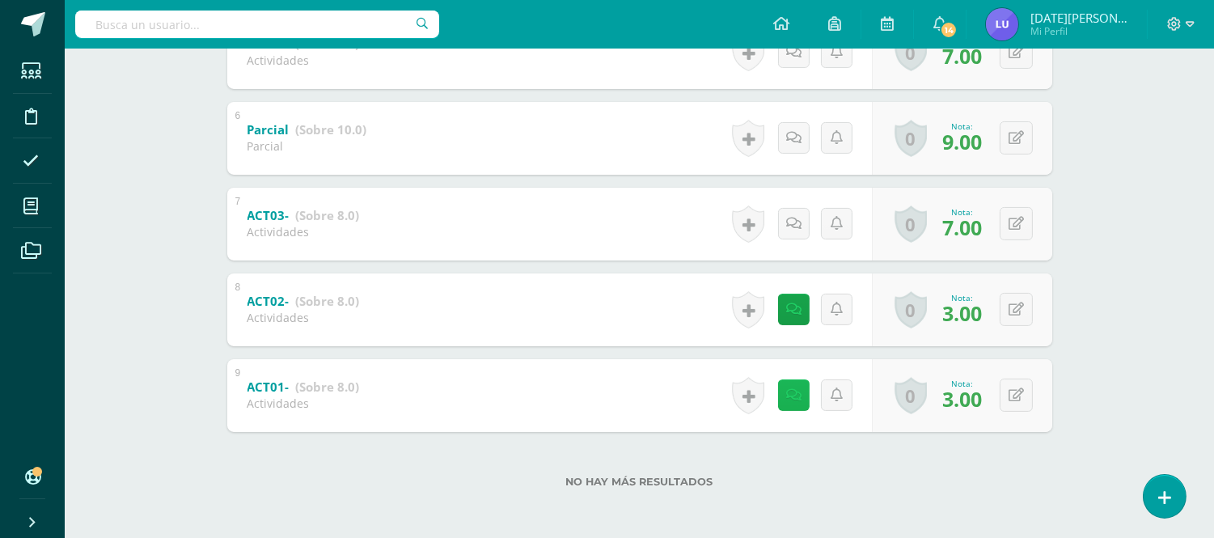
click at [799, 402] on link at bounding box center [794, 395] width 32 height 32
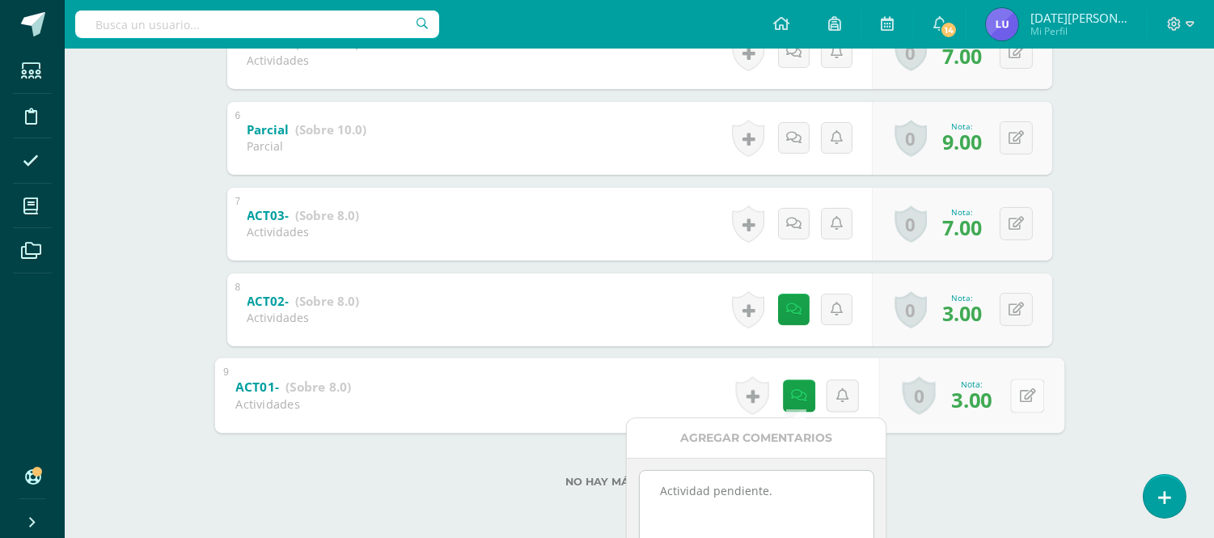
click at [1022, 405] on button at bounding box center [1027, 396] width 34 height 34
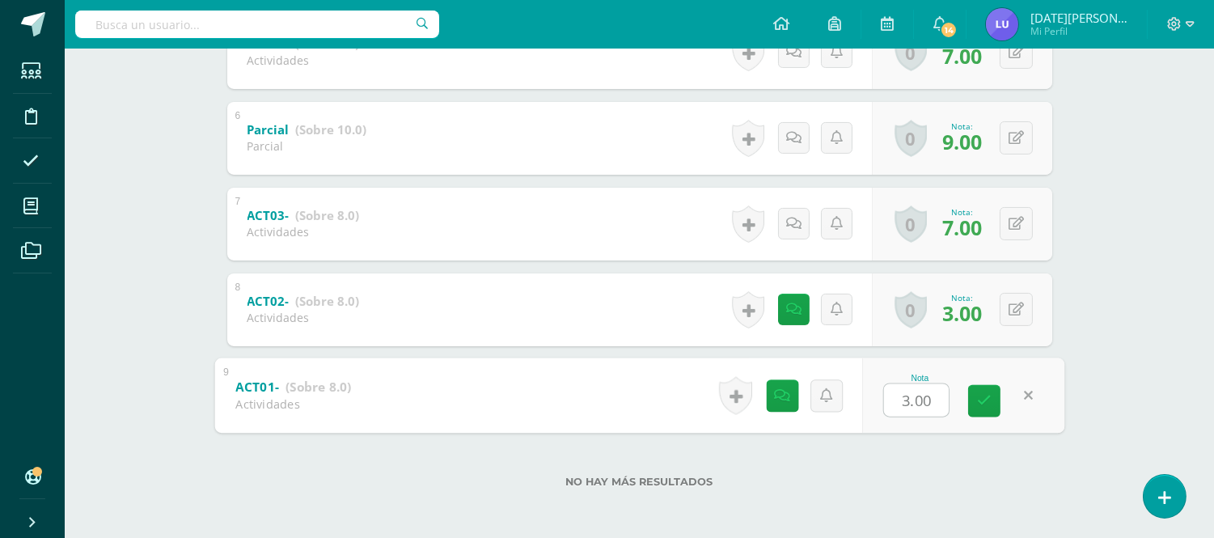
type input "8"
click at [990, 395] on link at bounding box center [984, 400] width 32 height 32
click at [990, 395] on icon at bounding box center [984, 401] width 15 height 14
click at [990, 401] on icon at bounding box center [984, 401] width 15 height 14
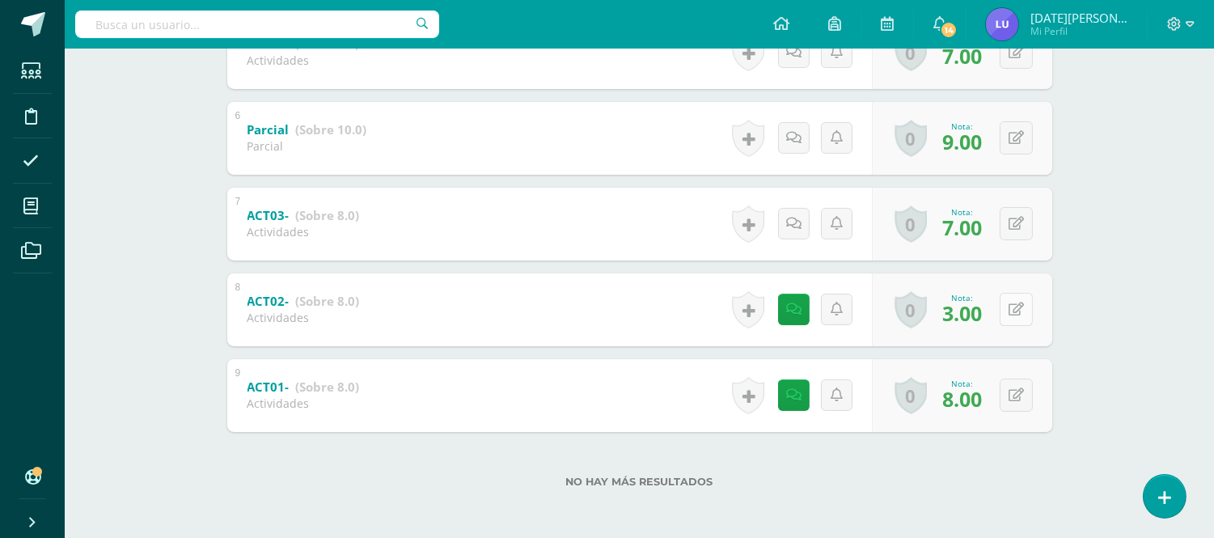
click at [1009, 317] on button at bounding box center [1016, 309] width 33 height 33
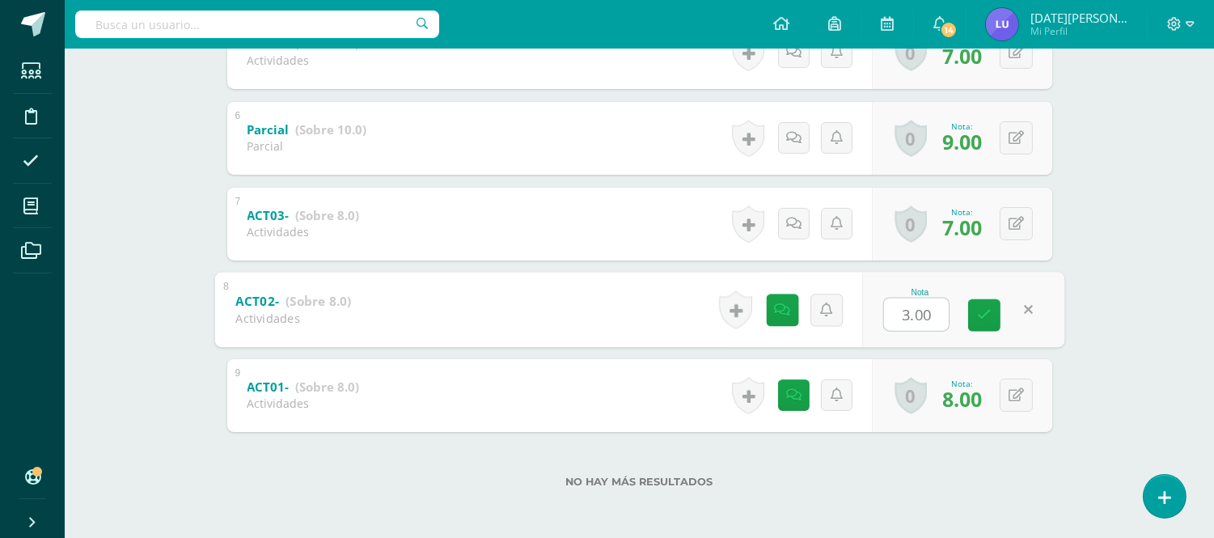
type input "8"
click at [984, 319] on icon at bounding box center [984, 315] width 15 height 14
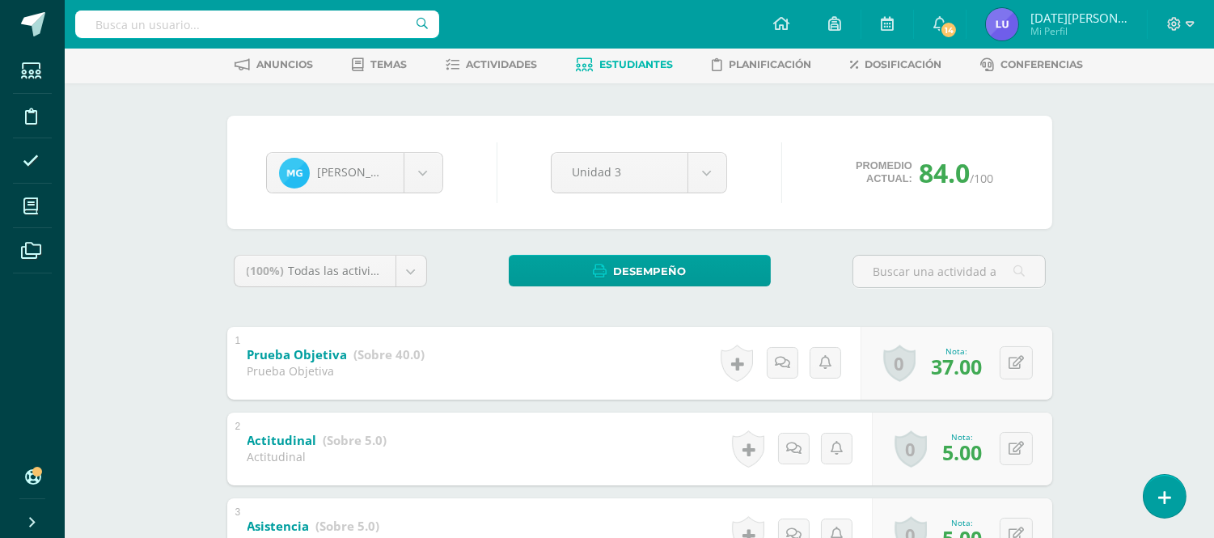
scroll to position [0, 0]
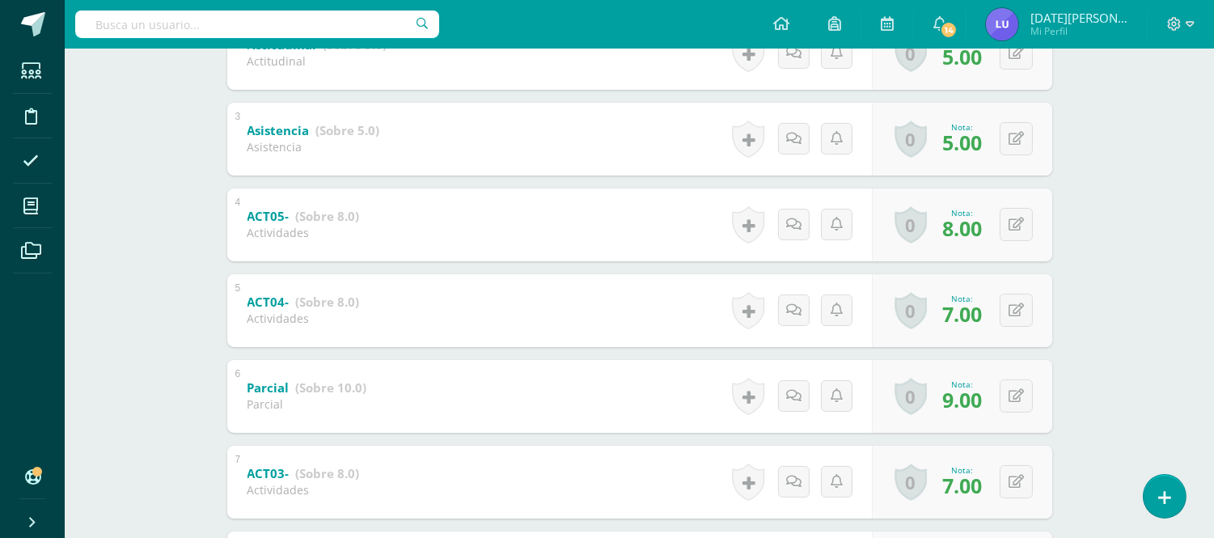
scroll to position [461, 0]
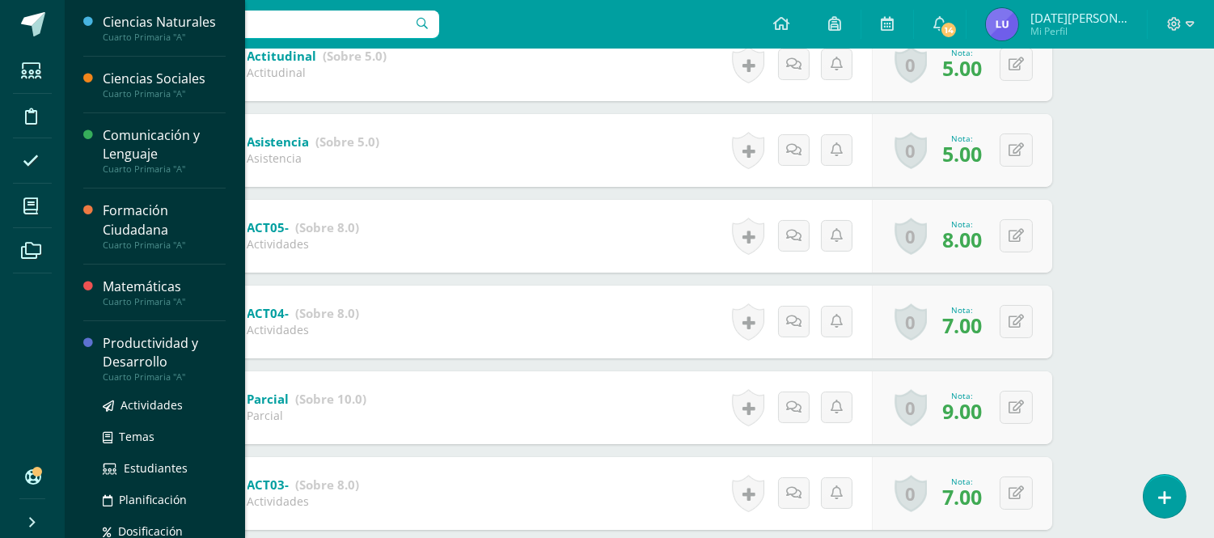
click at [150, 341] on div "Productividad y Desarrollo" at bounding box center [164, 352] width 123 height 37
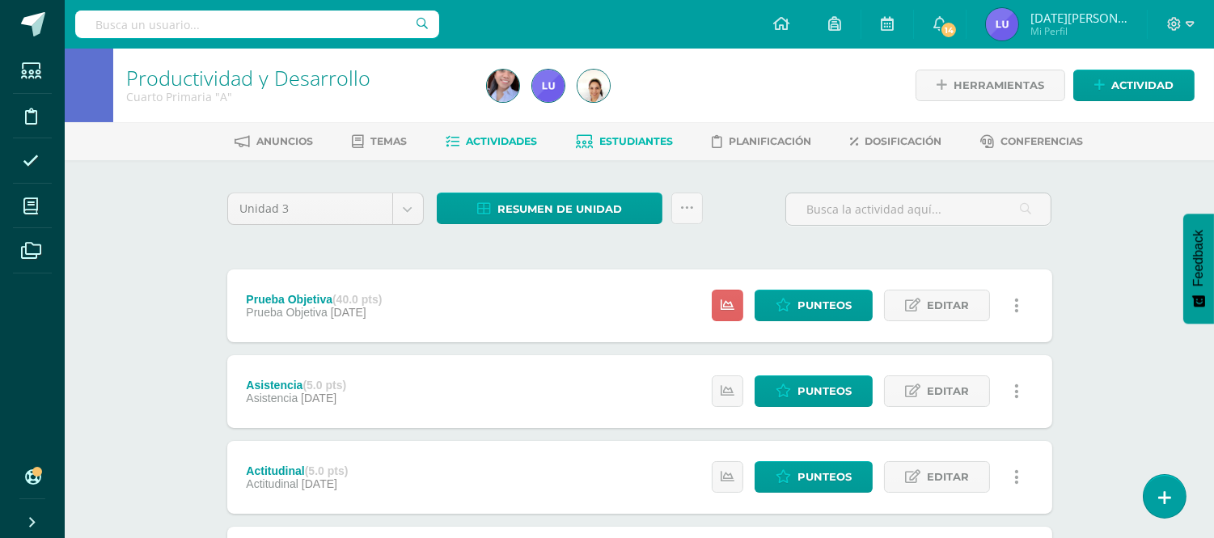
click at [639, 137] on span "Estudiantes" at bounding box center [636, 141] width 74 height 12
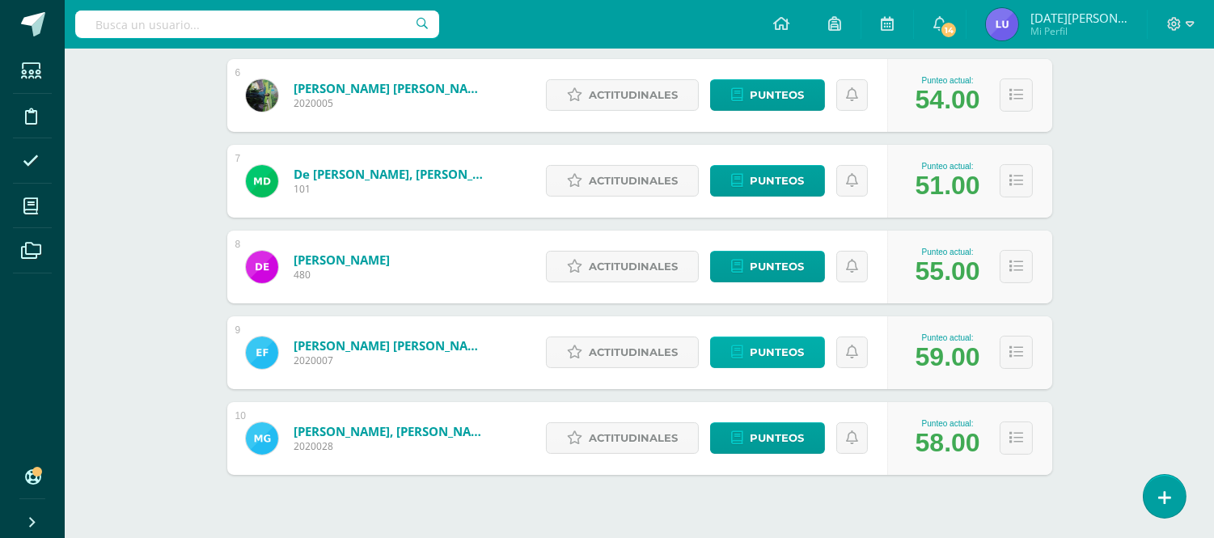
scroll to position [758, 0]
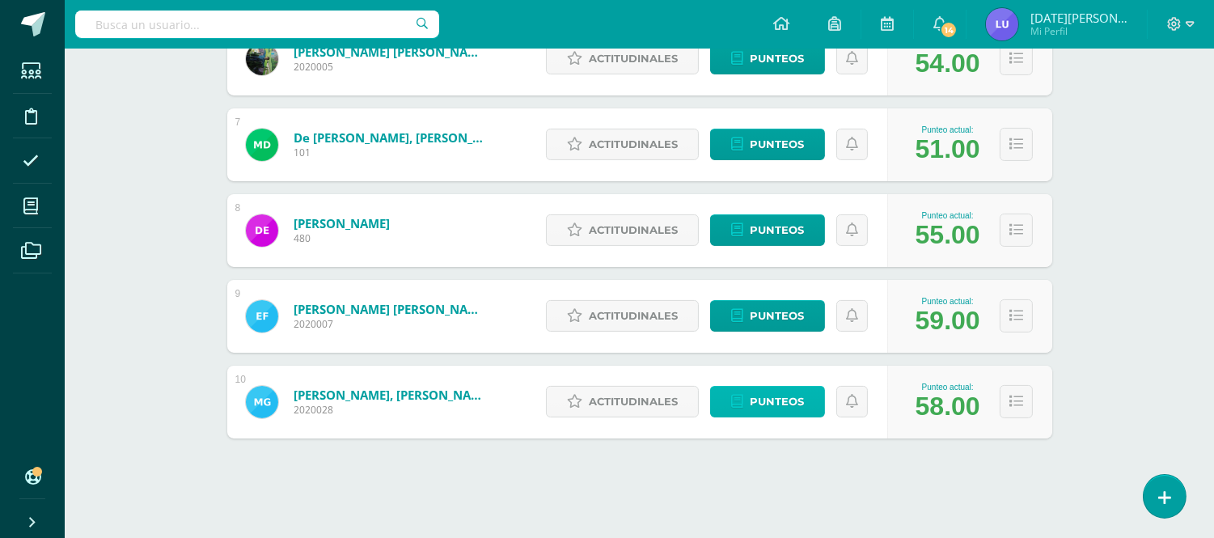
click at [783, 401] on span "Punteos" at bounding box center [777, 402] width 54 height 30
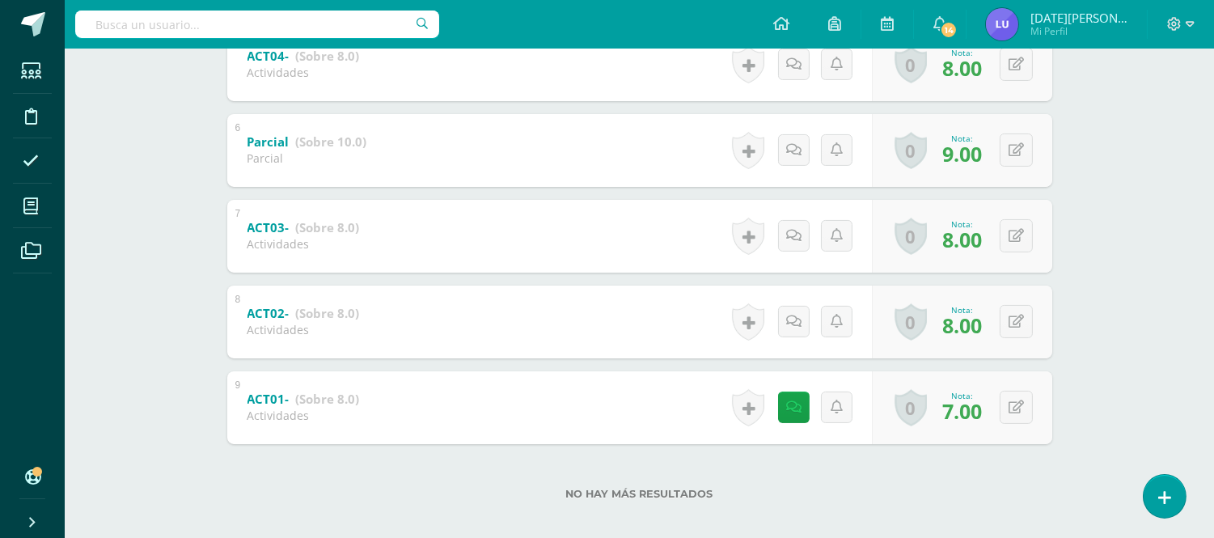
scroll to position [730, 0]
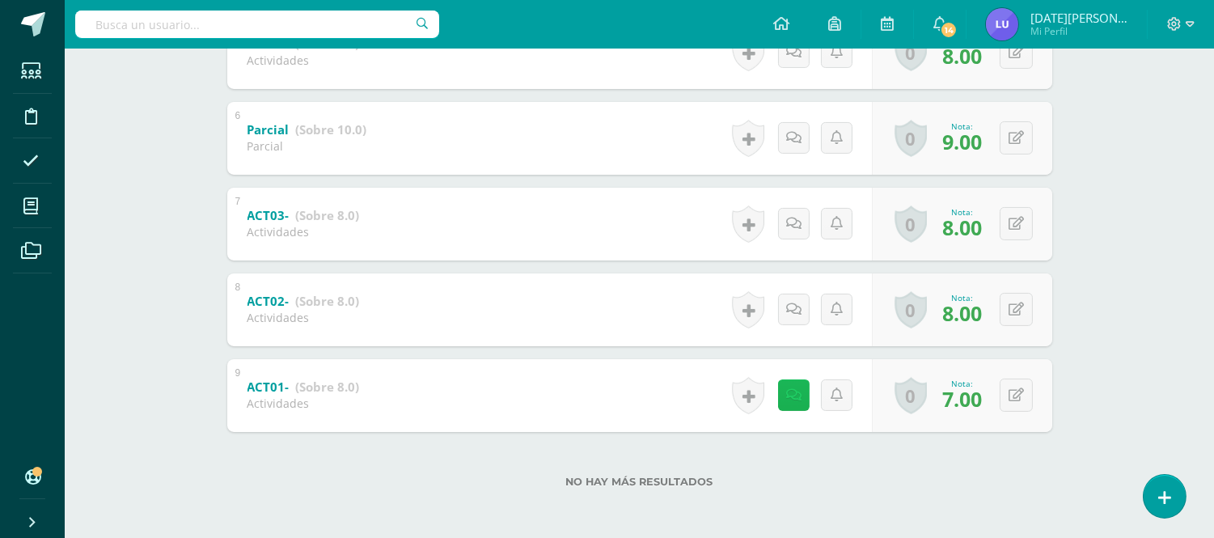
click at [801, 393] on link at bounding box center [794, 395] width 32 height 32
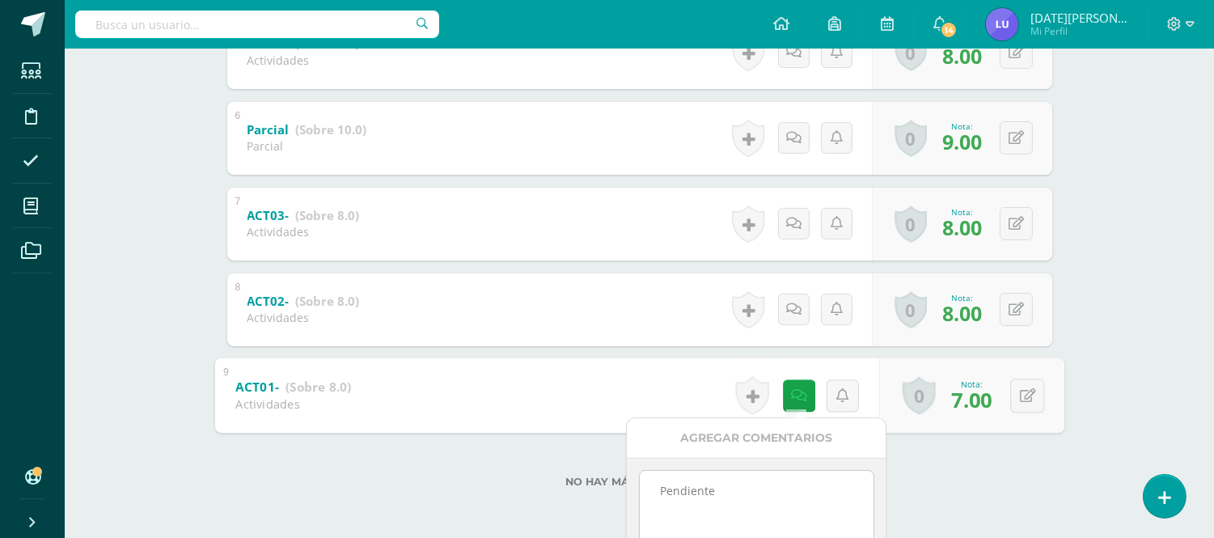
click at [981, 455] on div "No hay más resultados" at bounding box center [639, 469] width 825 height 75
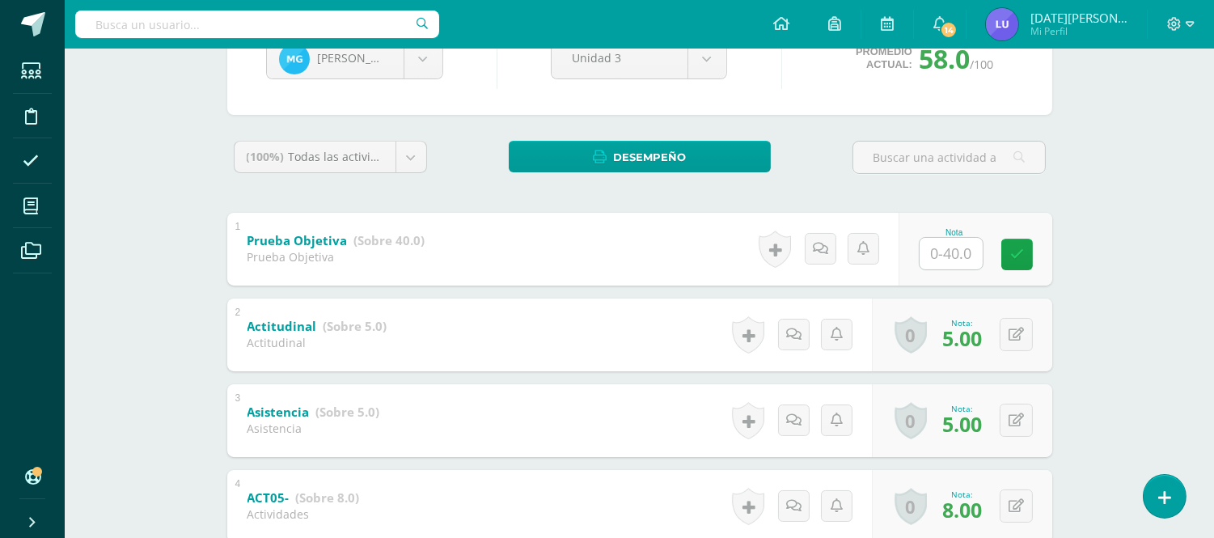
scroll to position [0, 0]
